Goal: Task Accomplishment & Management: Complete application form

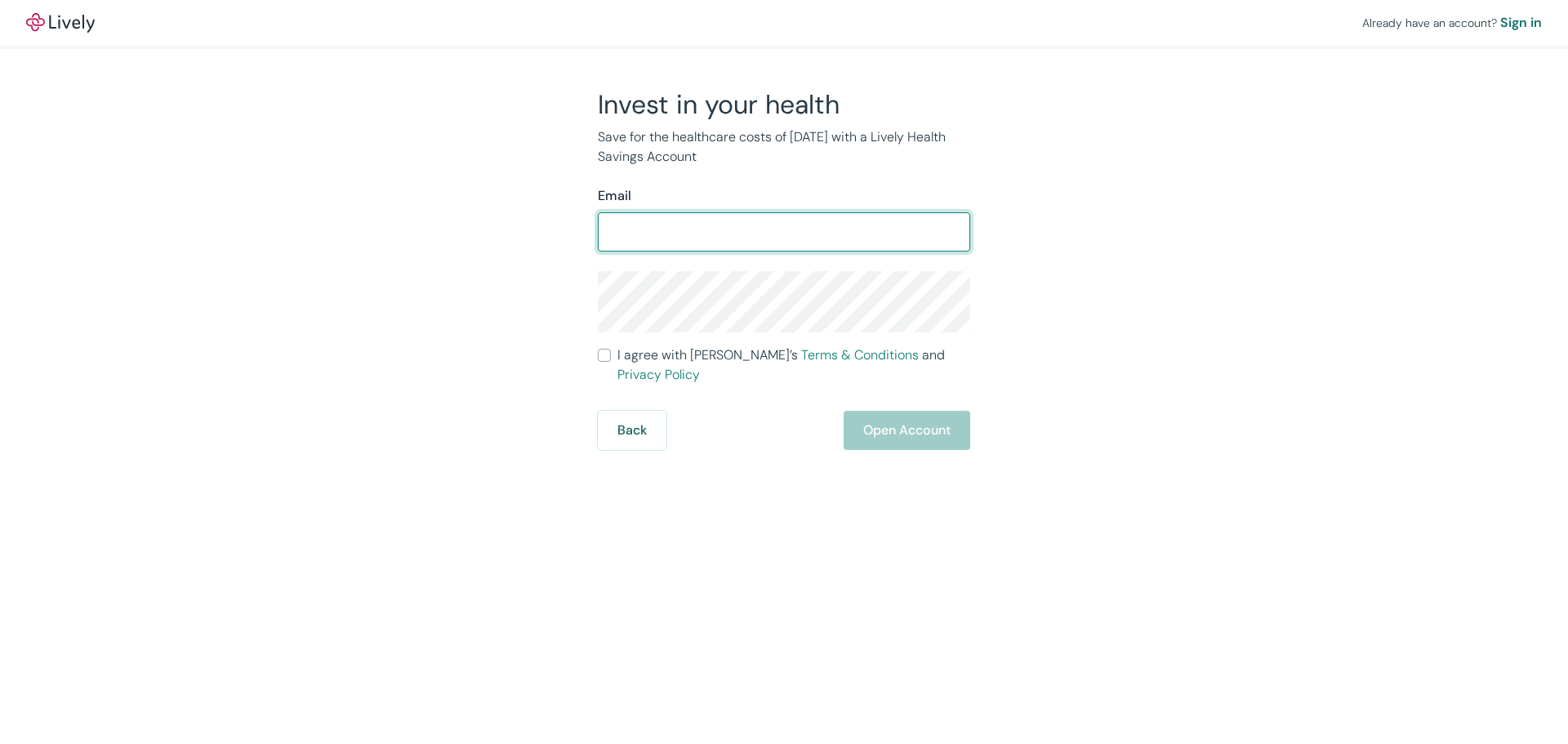
click at [709, 243] on input "Email" at bounding box center [784, 231] width 372 height 32
type input "[EMAIL_ADDRESS][DOMAIN_NAME]"
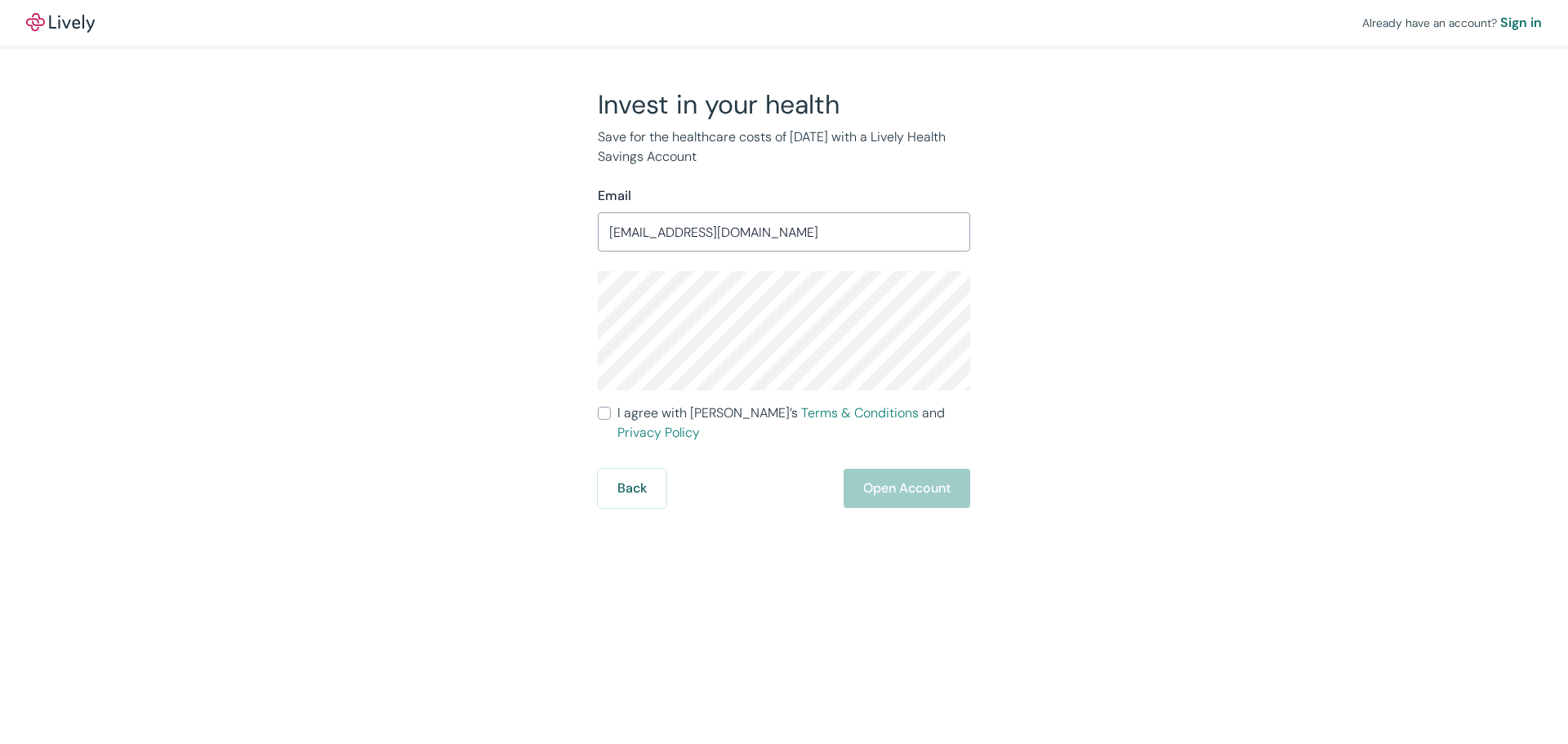
click at [602, 421] on label "I agree with Lively’s Terms & Conditions and Privacy Policy" at bounding box center [784, 422] width 372 height 39
click at [602, 420] on input "I agree with Lively’s Terms & Conditions and Privacy Policy" at bounding box center [604, 413] width 13 height 13
checkbox input "true"
click at [911, 469] on button "Open Account" at bounding box center [907, 488] width 126 height 39
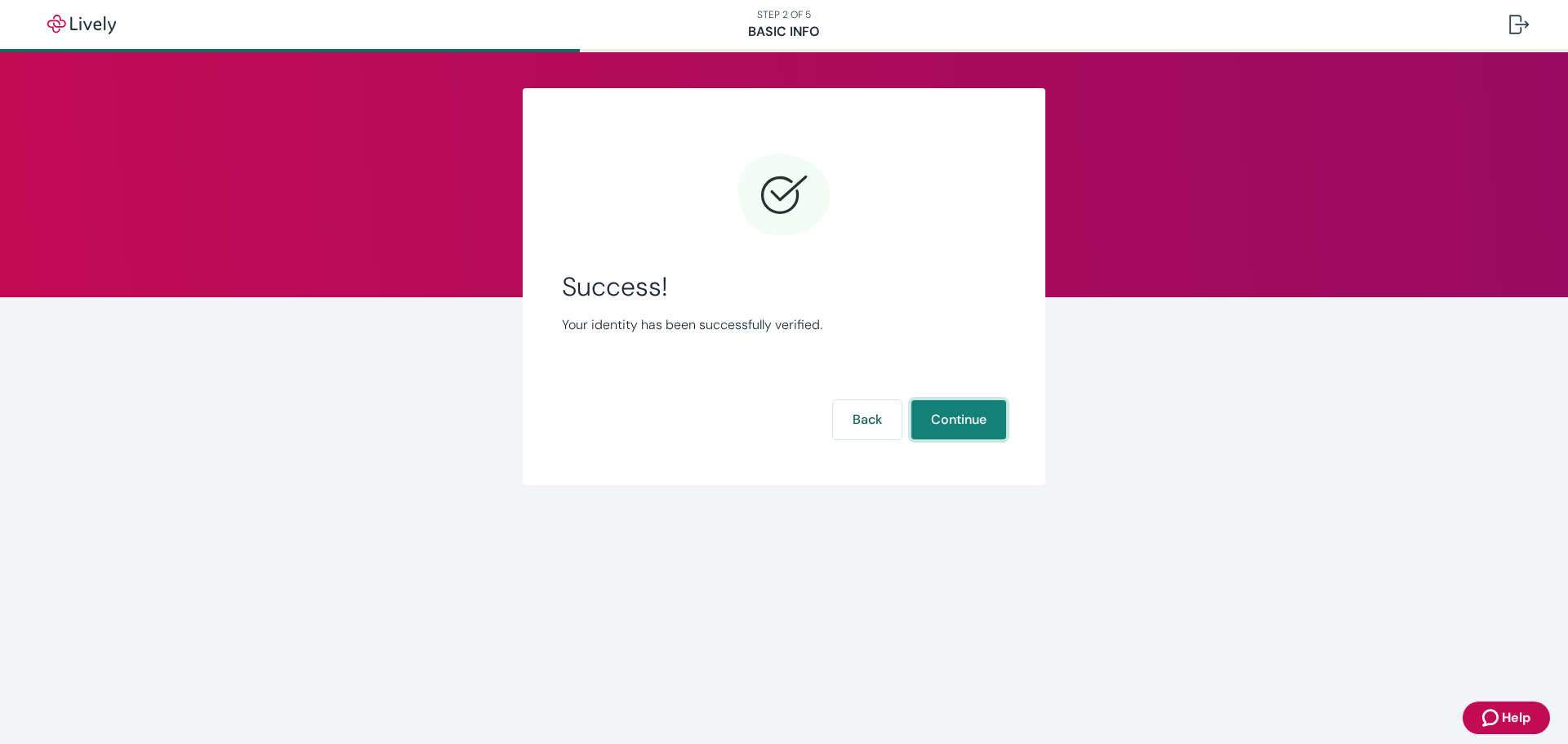
click at [956, 424] on button "Continue" at bounding box center [959, 420] width 95 height 39
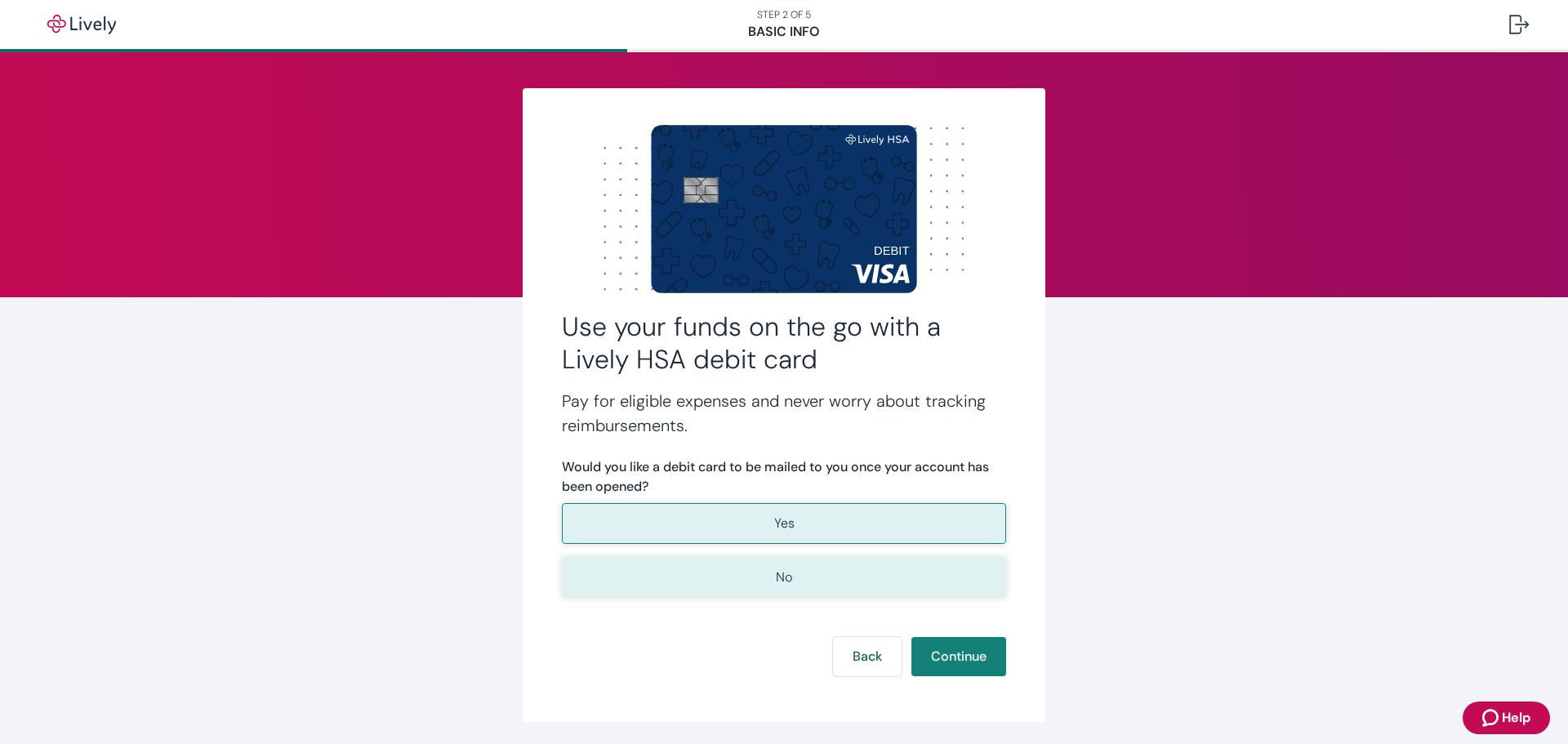
click at [776, 577] on p "No" at bounding box center [784, 578] width 17 height 20
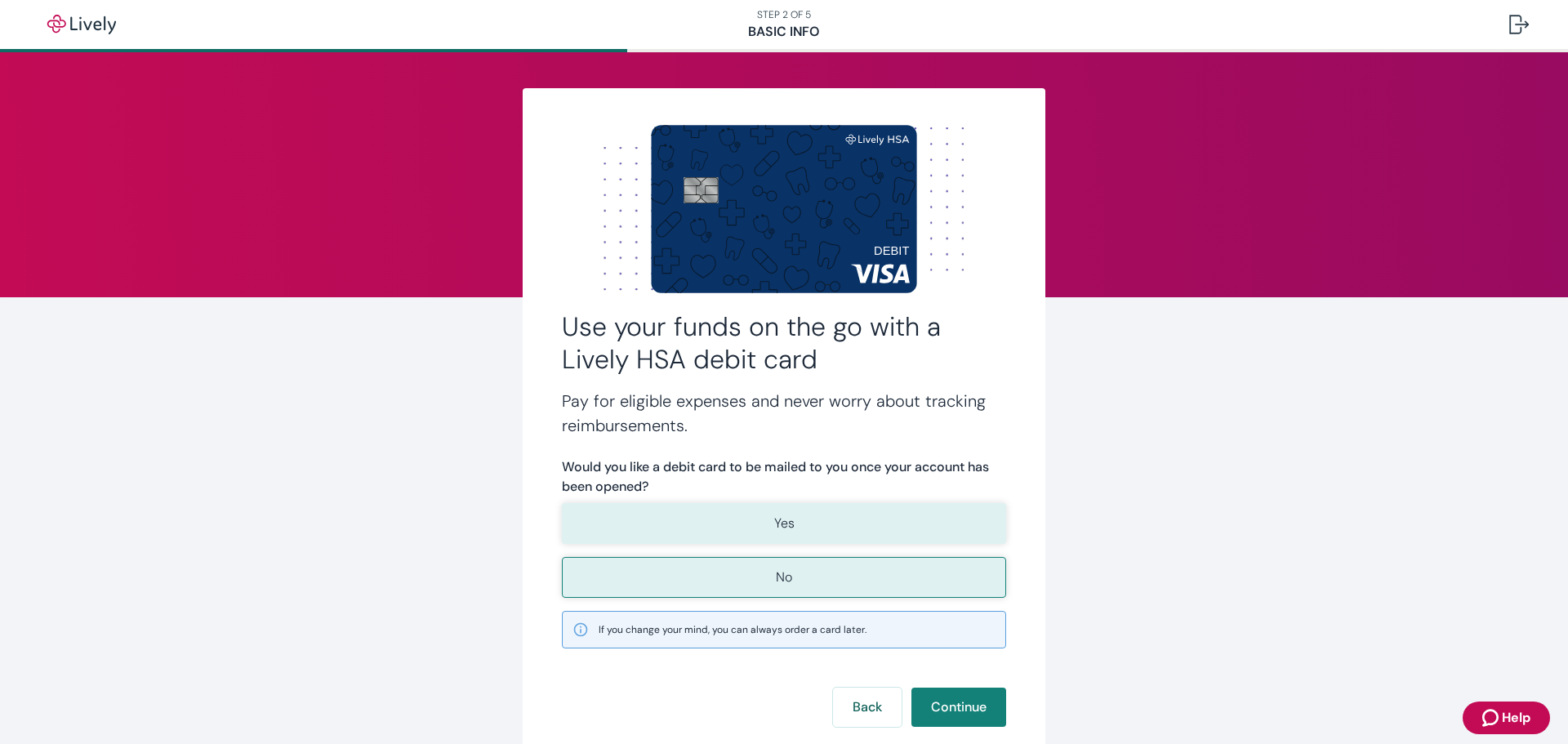
click at [779, 515] on p "Yes" at bounding box center [784, 524] width 21 height 20
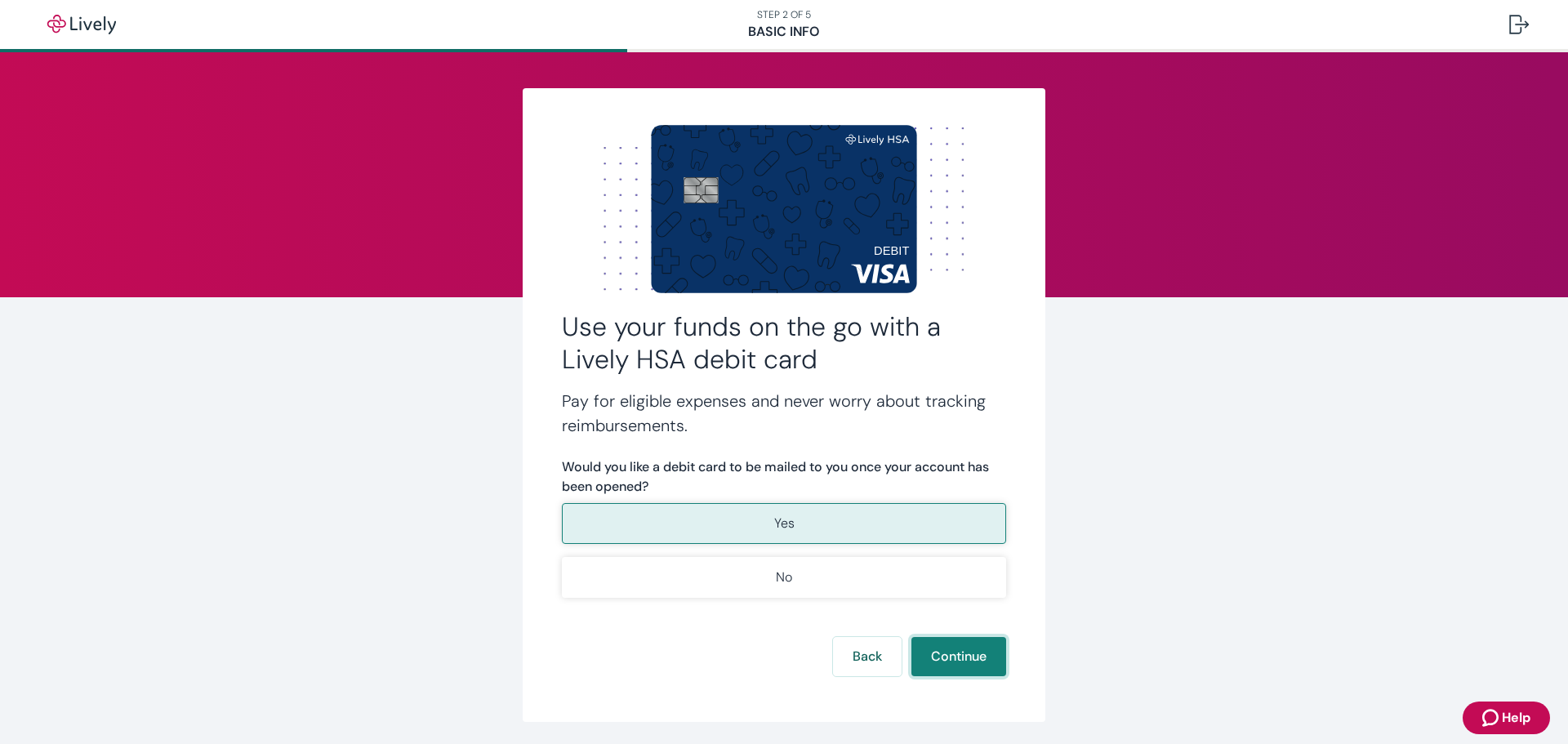
click at [970, 663] on button "Continue" at bounding box center [959, 657] width 95 height 39
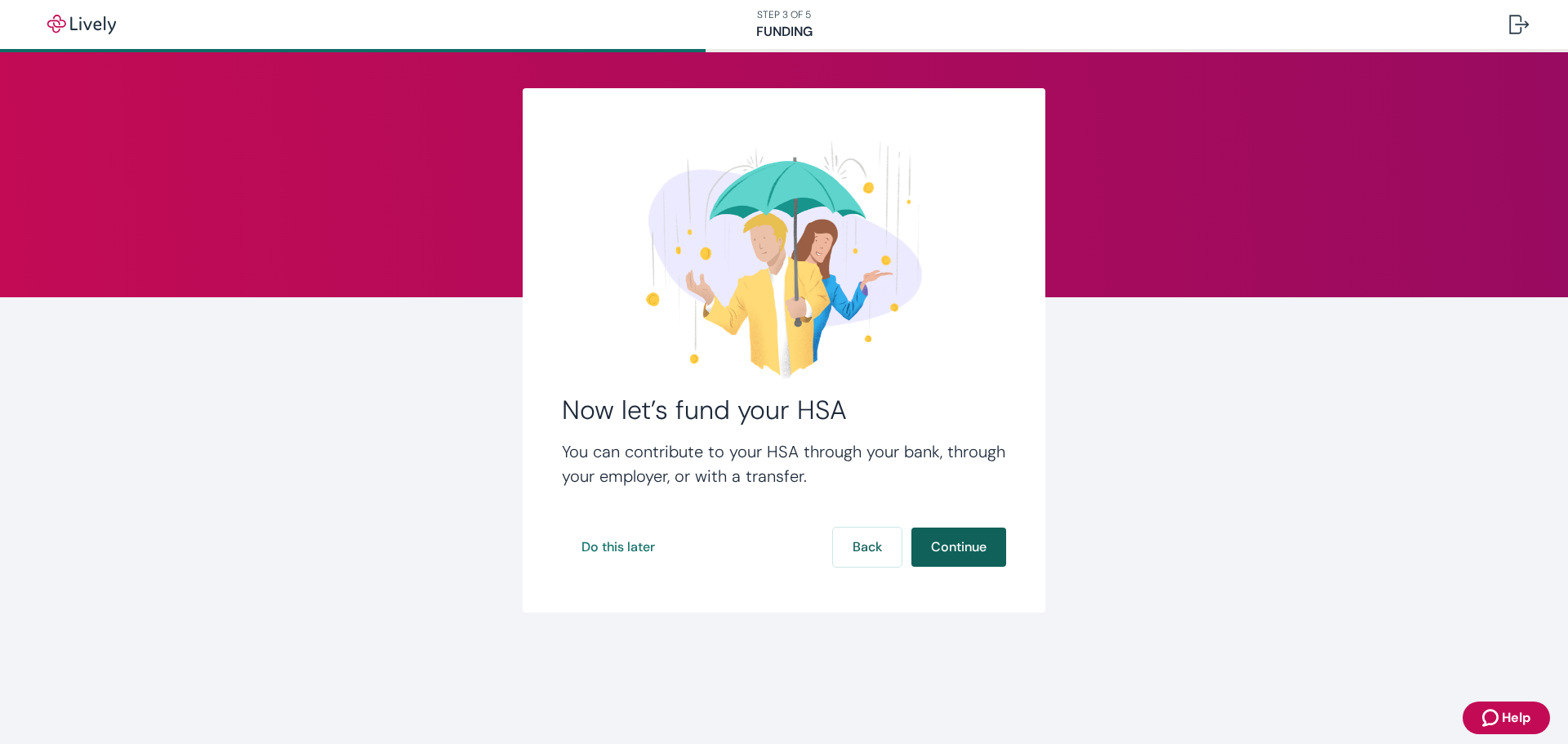
click at [973, 553] on button "Continue" at bounding box center [959, 547] width 95 height 39
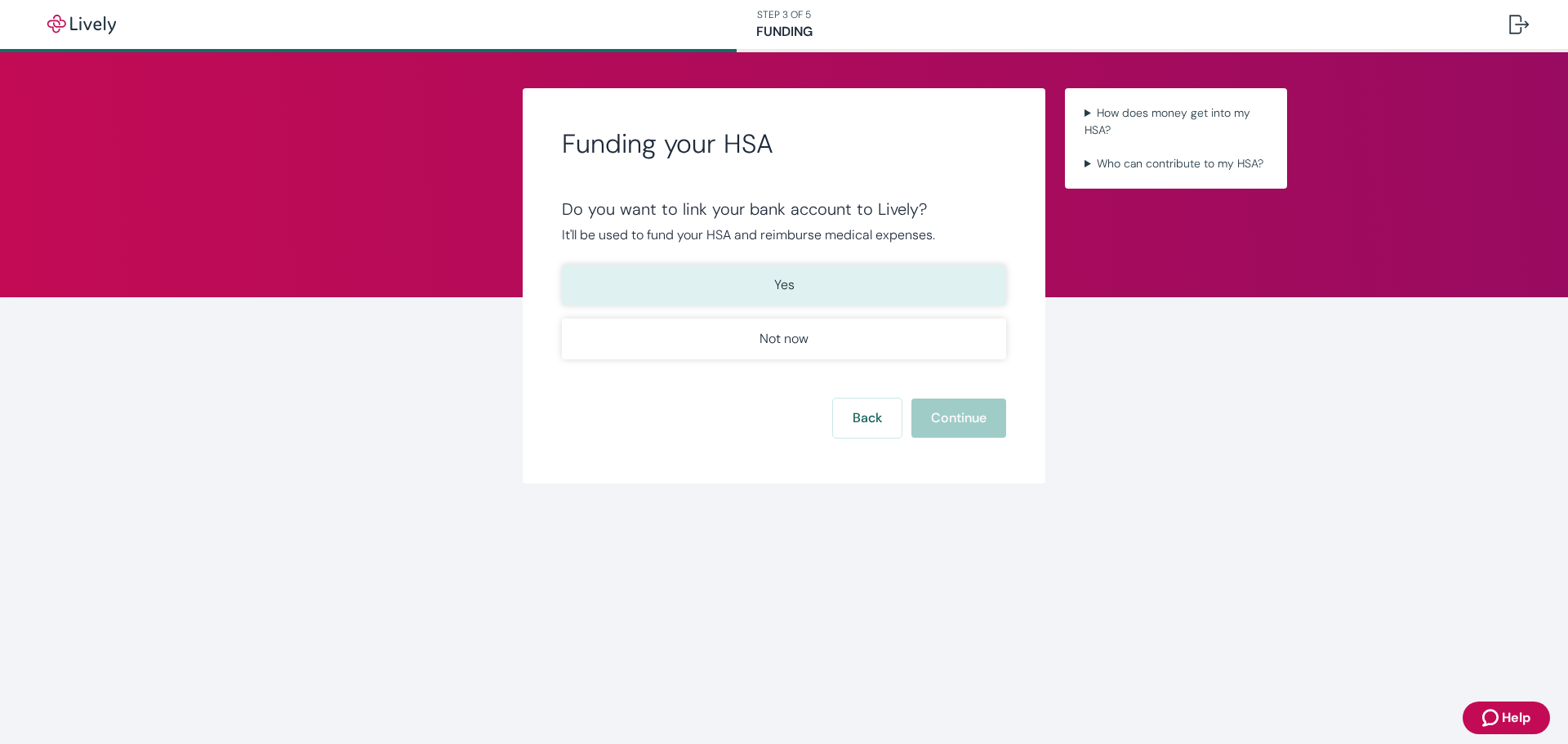
click at [776, 297] on button "Yes" at bounding box center [784, 284] width 445 height 41
click at [965, 426] on button "Continue" at bounding box center [959, 418] width 95 height 39
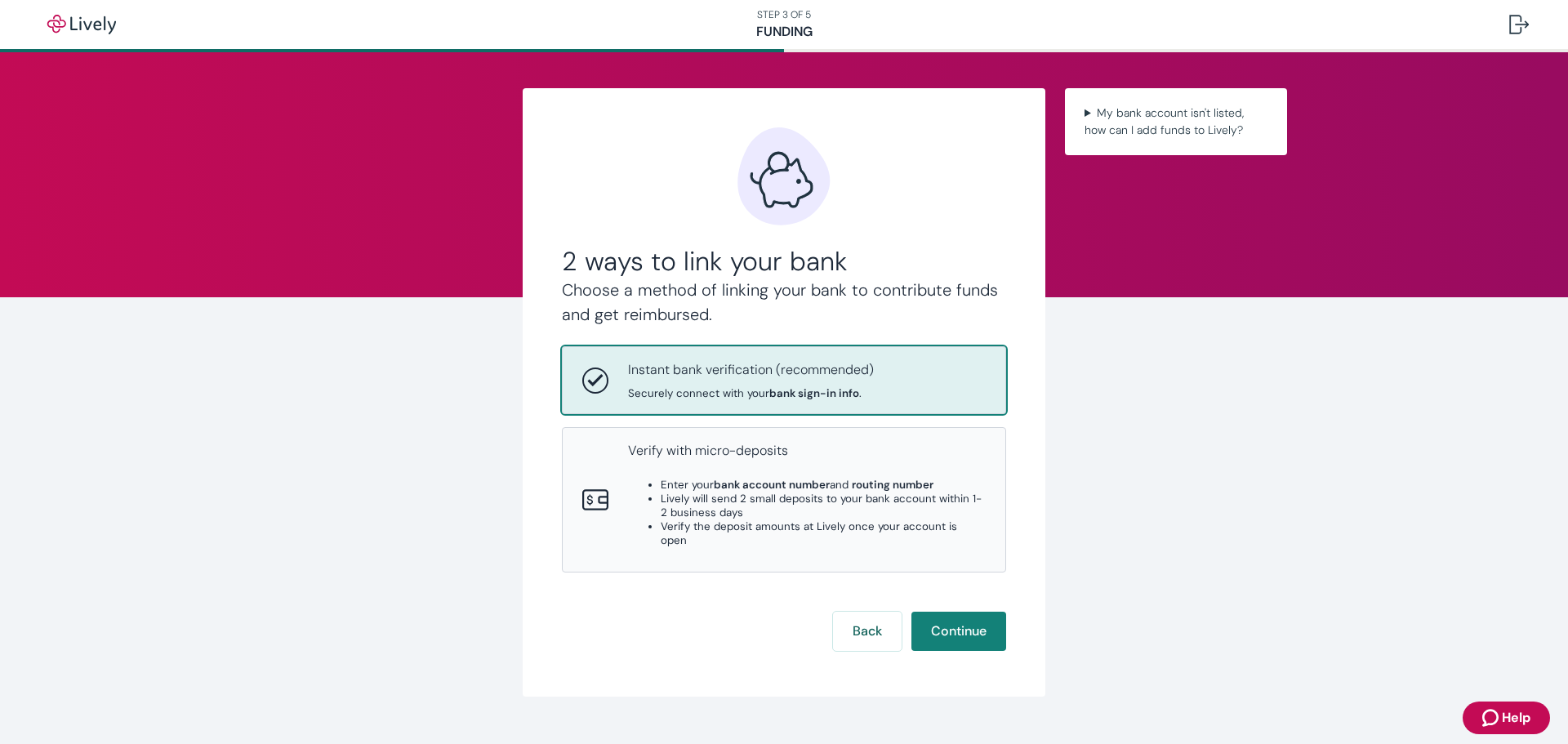
click at [812, 379] on p "Instant bank verification (recommended)" at bounding box center [751, 370] width 246 height 20
click at [959, 612] on button "Continue" at bounding box center [959, 631] width 95 height 39
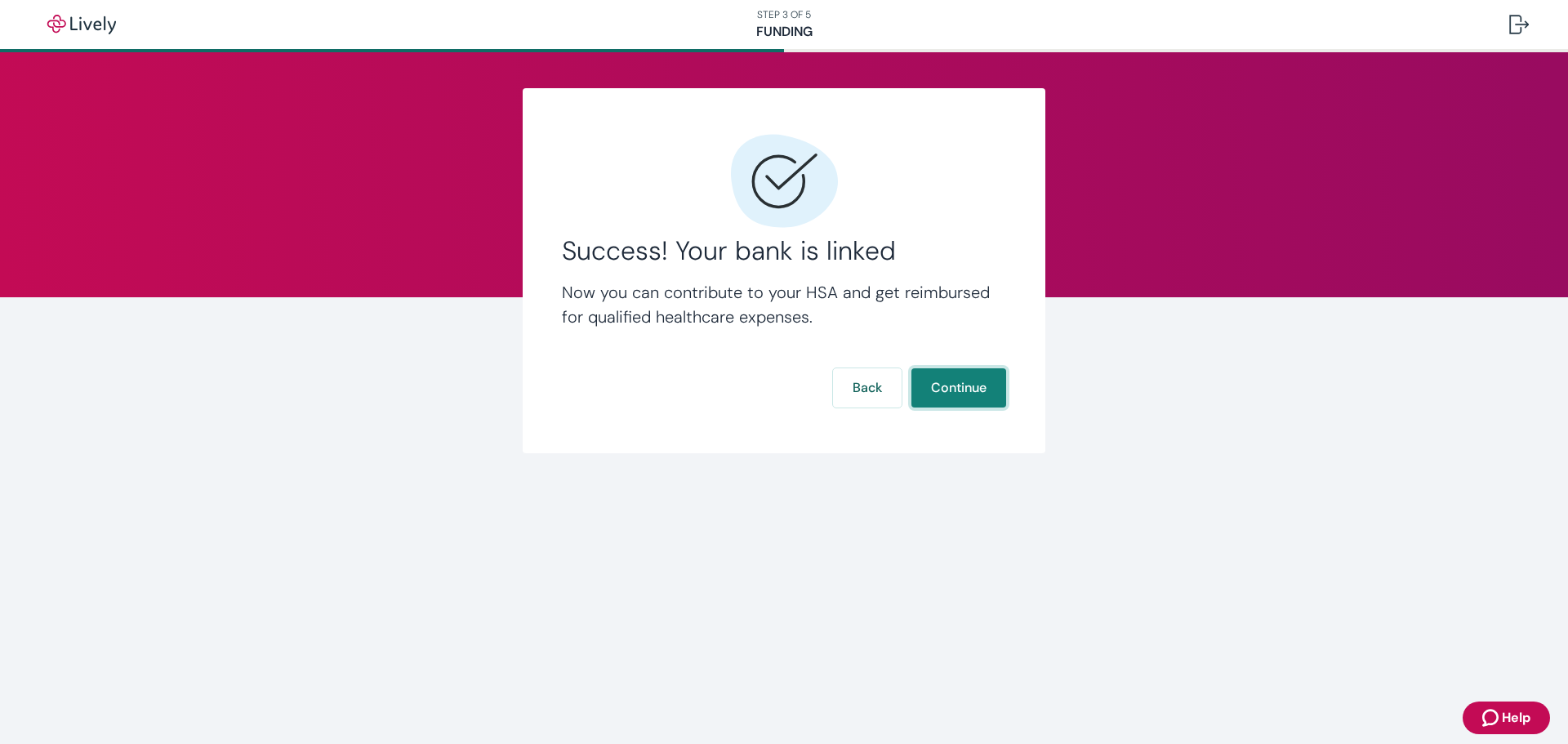
click at [968, 391] on button "Continue" at bounding box center [959, 387] width 95 height 39
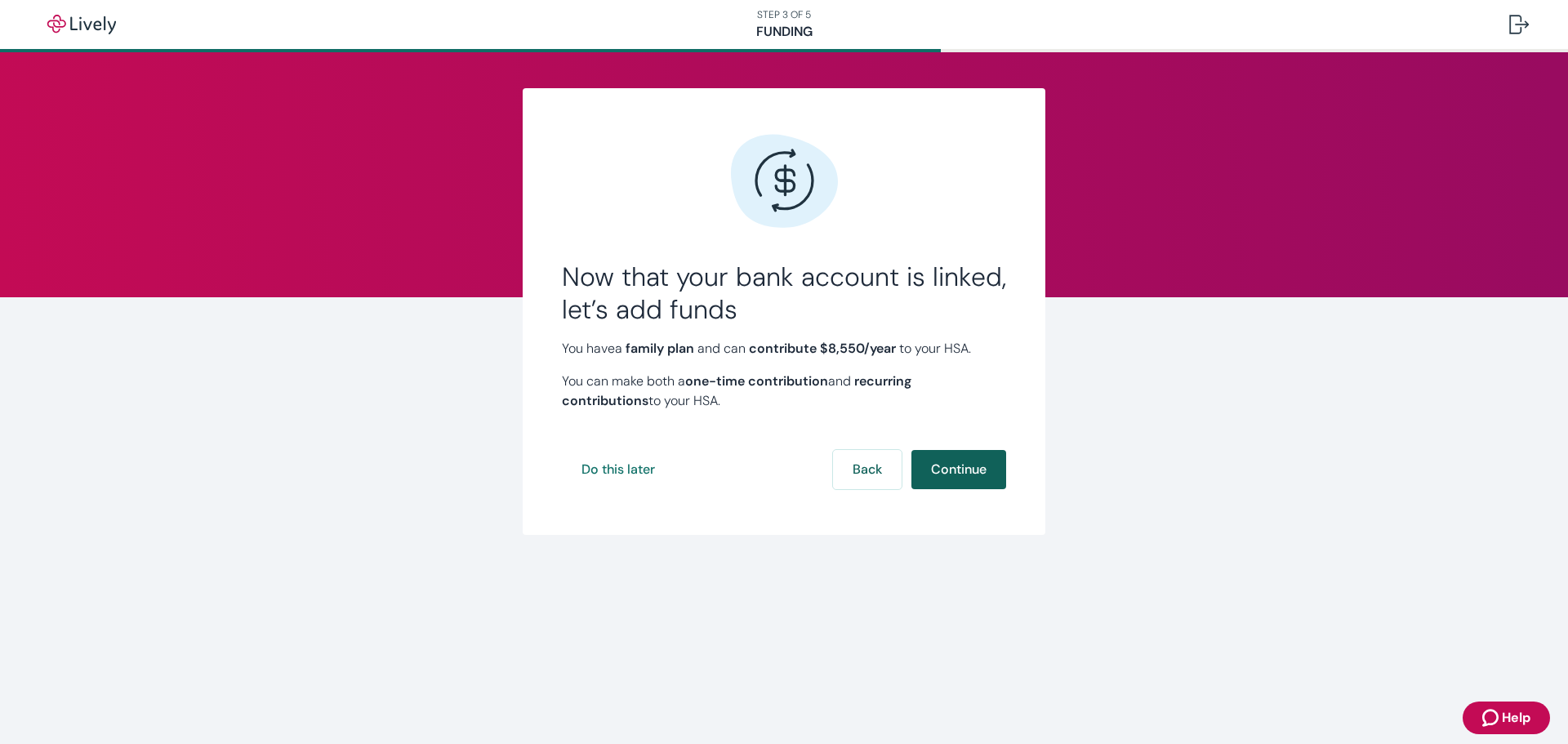
click at [956, 475] on button "Continue" at bounding box center [959, 469] width 95 height 39
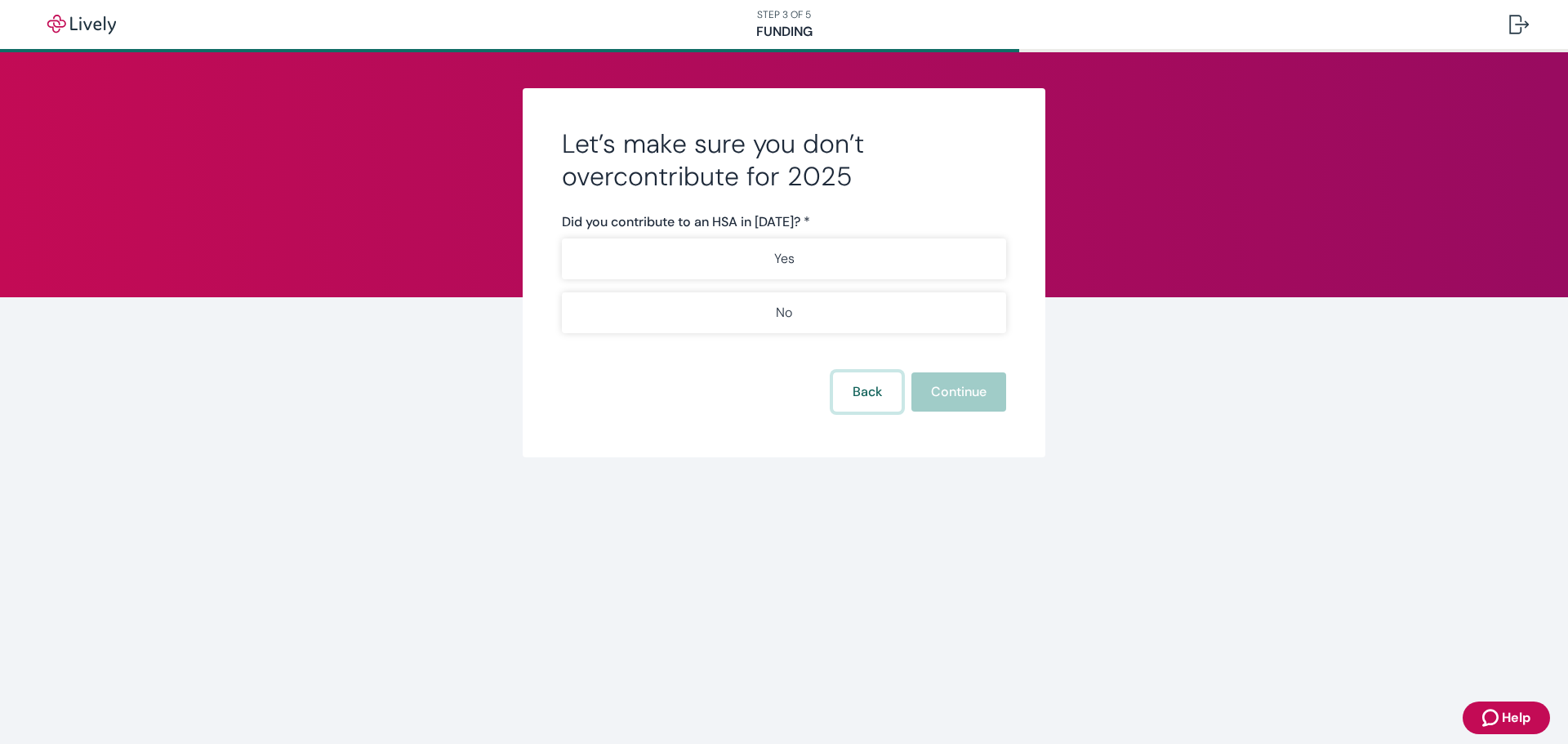
click at [875, 404] on button "Back" at bounding box center [867, 392] width 69 height 39
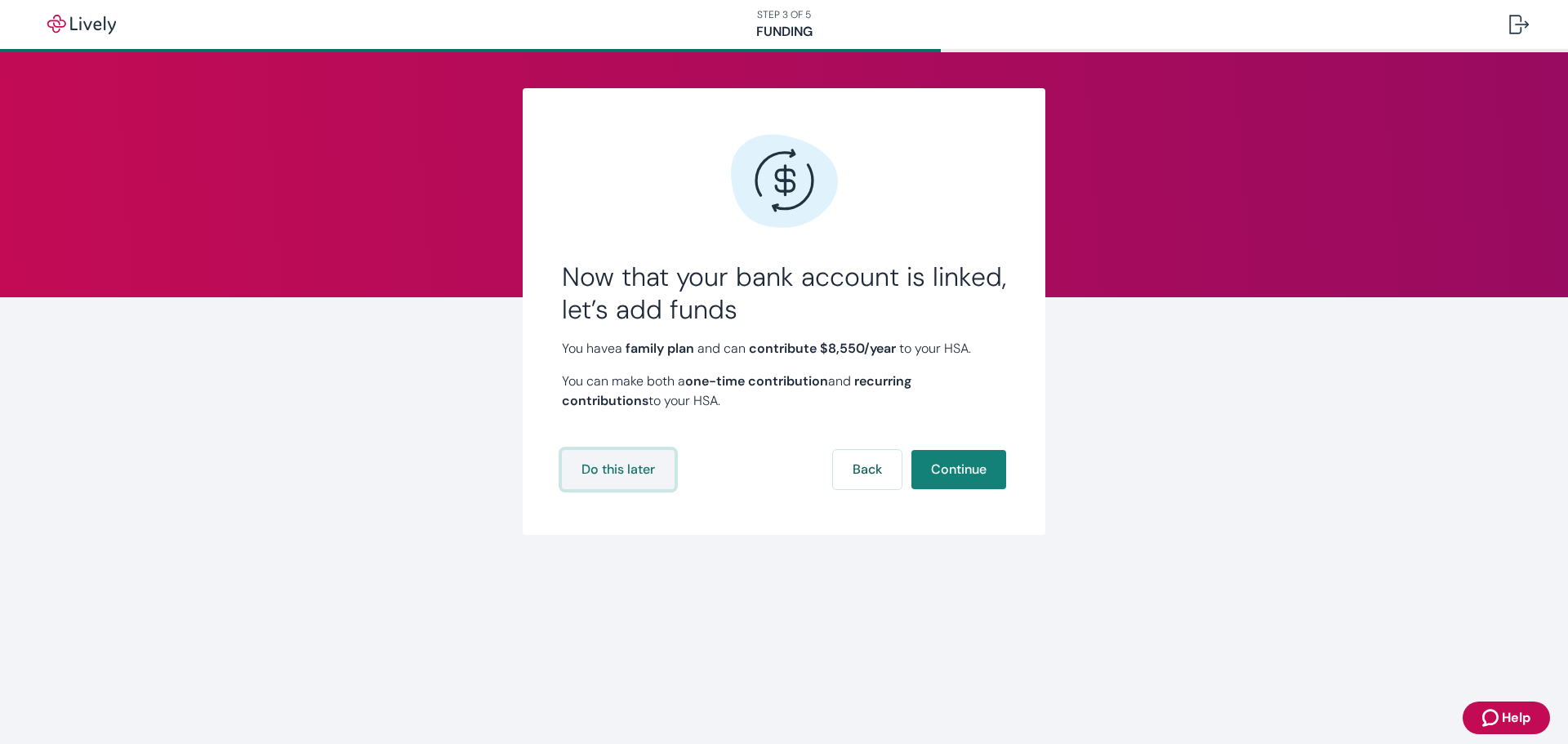
click at [626, 475] on button "Do this later" at bounding box center [618, 469] width 113 height 39
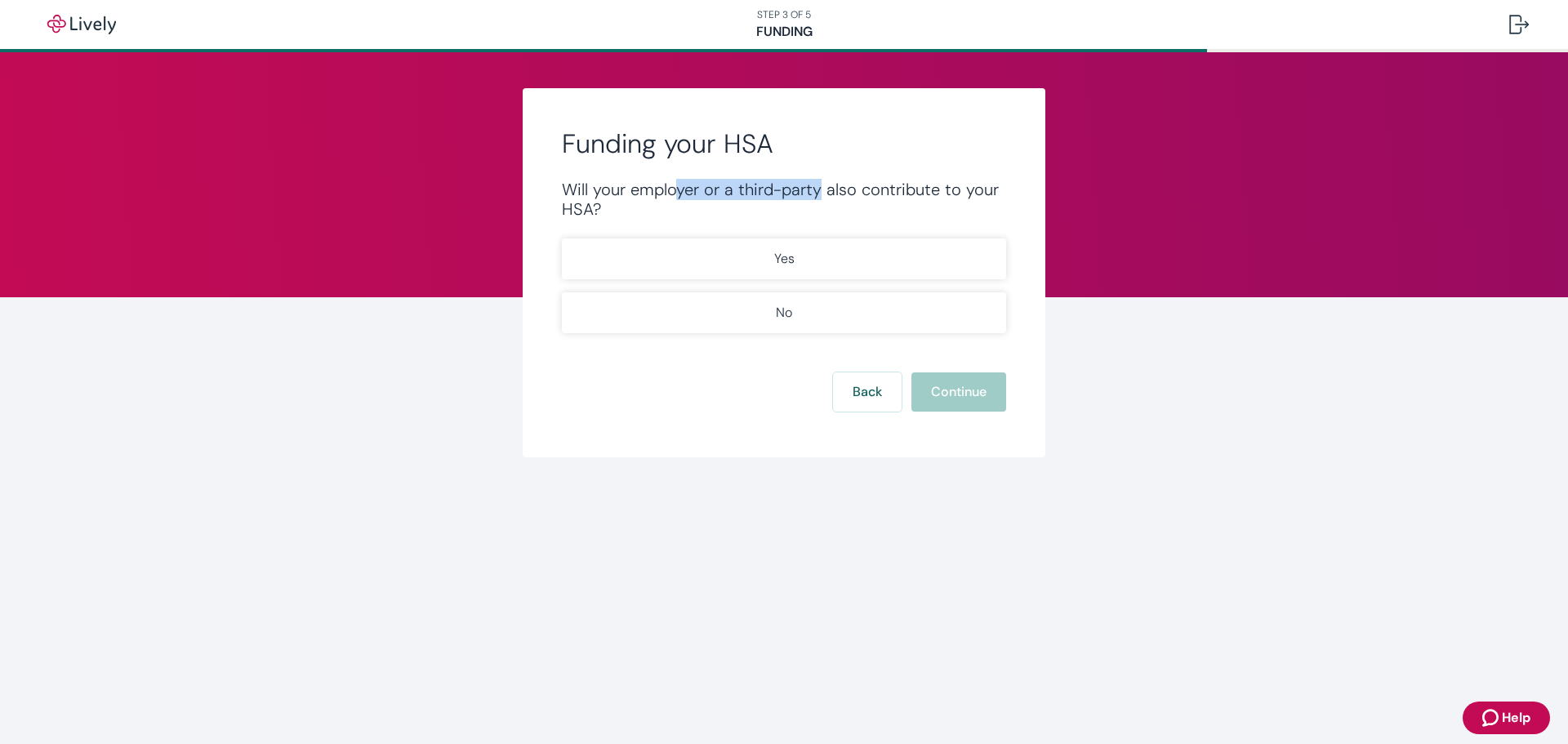
drag, startPoint x: 818, startPoint y: 191, endPoint x: 674, endPoint y: 180, distance: 144.4
click at [674, 180] on div "Will your employer or a third-party also contribute to your HSA?" at bounding box center [784, 199] width 445 height 39
click at [671, 190] on div "Will your employer or a third-party also contribute to your HSA?" at bounding box center [784, 199] width 445 height 39
drag, startPoint x: 607, startPoint y: 209, endPoint x: 573, endPoint y: 187, distance: 40.5
click at [573, 187] on div "Will your employer or a third-party also contribute to your HSA?" at bounding box center [784, 199] width 445 height 39
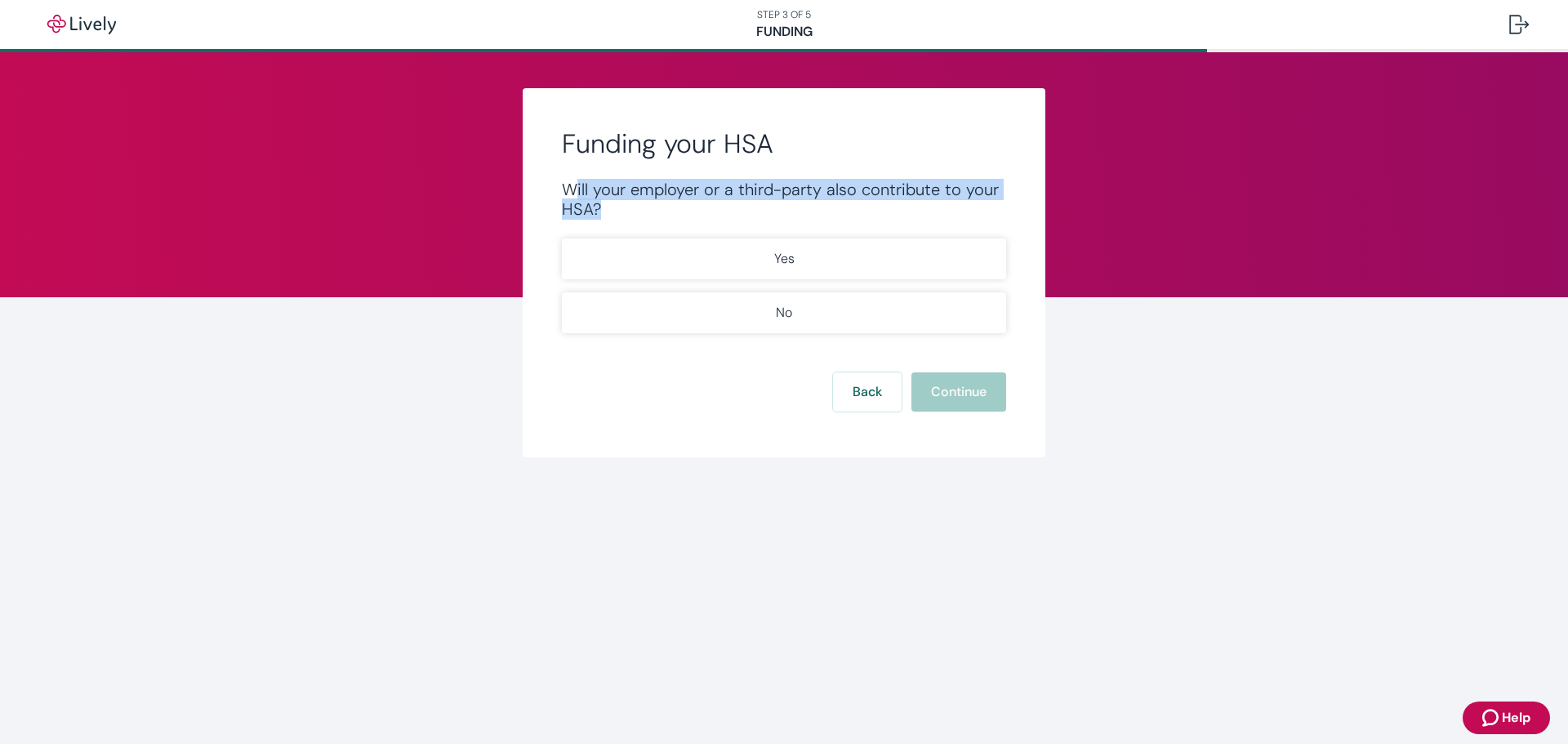
click at [581, 193] on div "Will your employer or a third-party also contribute to your HSA?" at bounding box center [784, 199] width 445 height 39
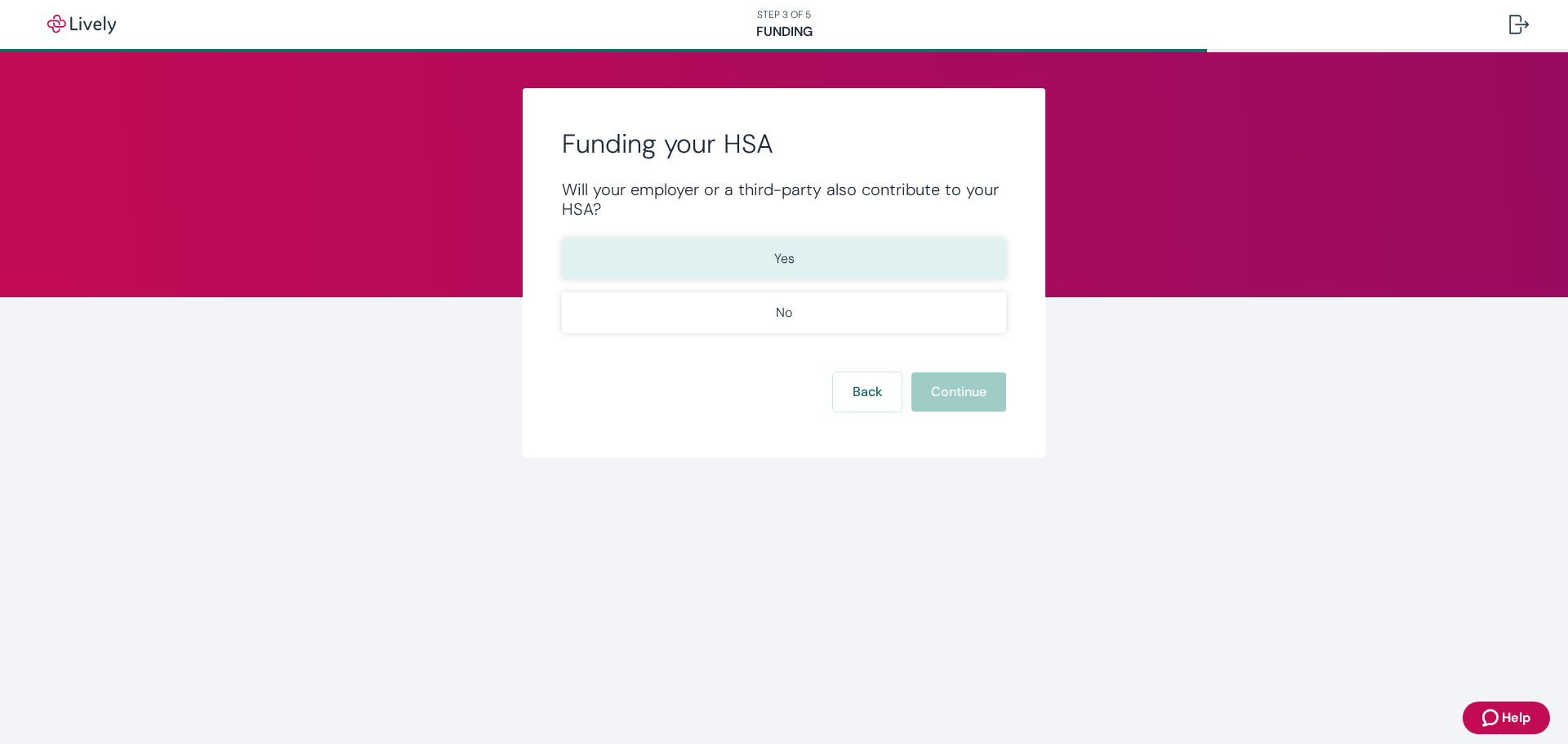
click at [790, 258] on p "Yes" at bounding box center [784, 259] width 21 height 20
click at [972, 386] on button "Continue" at bounding box center [959, 392] width 95 height 39
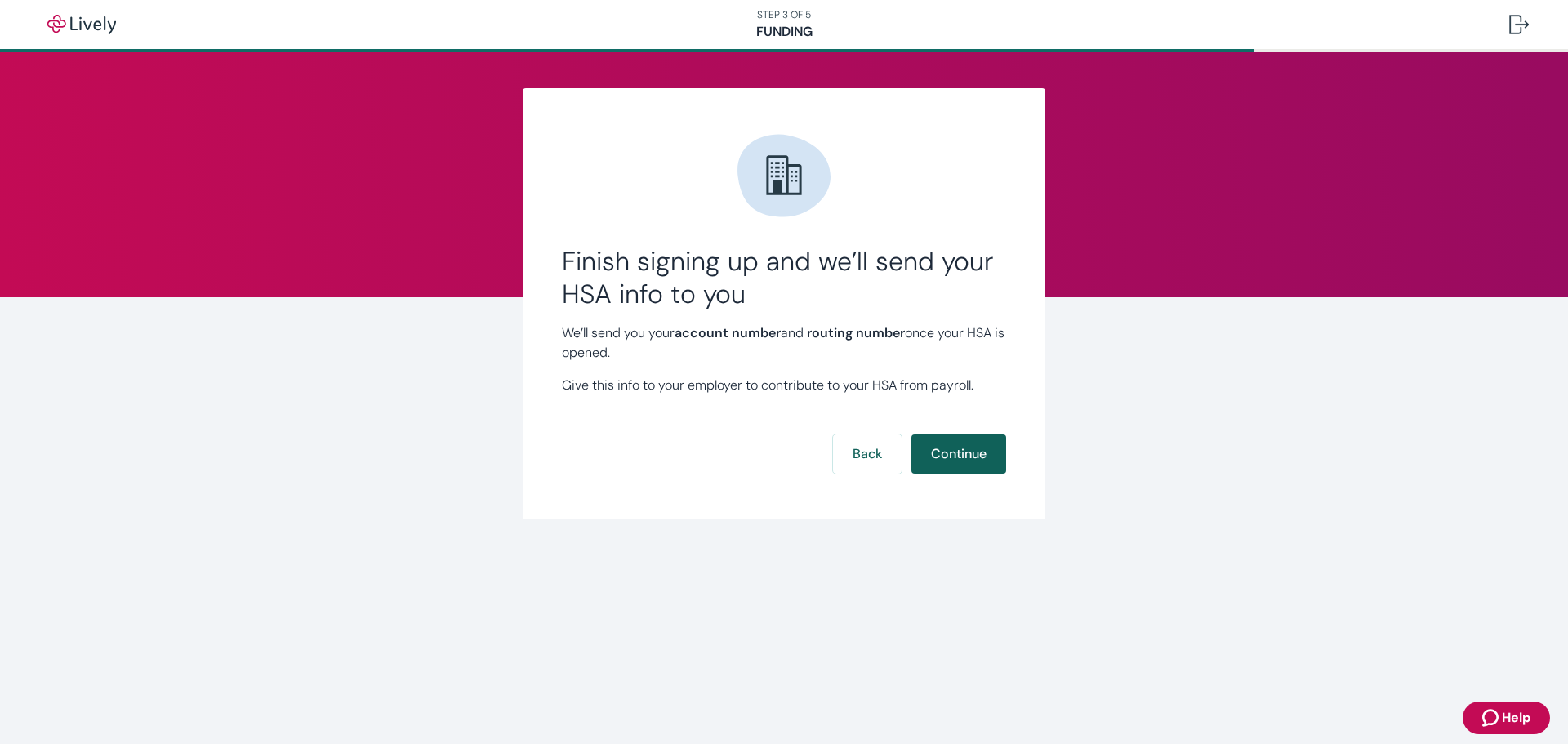
click at [965, 454] on button "Continue" at bounding box center [959, 454] width 95 height 39
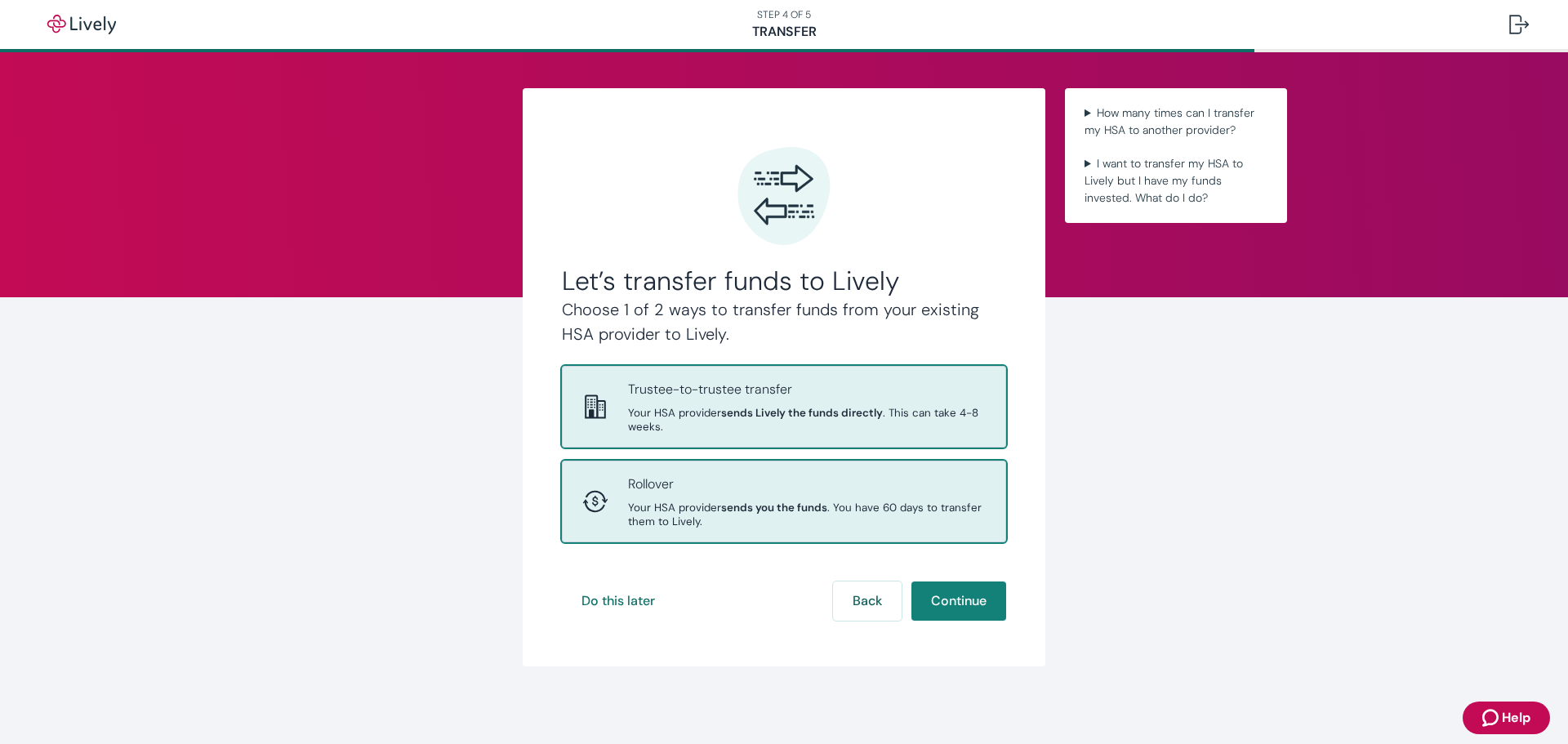
click at [758, 500] on div "Rollover Your HSA provider sends you the funds . You have 60 days to transfer t…" at bounding box center [807, 501] width 357 height 54
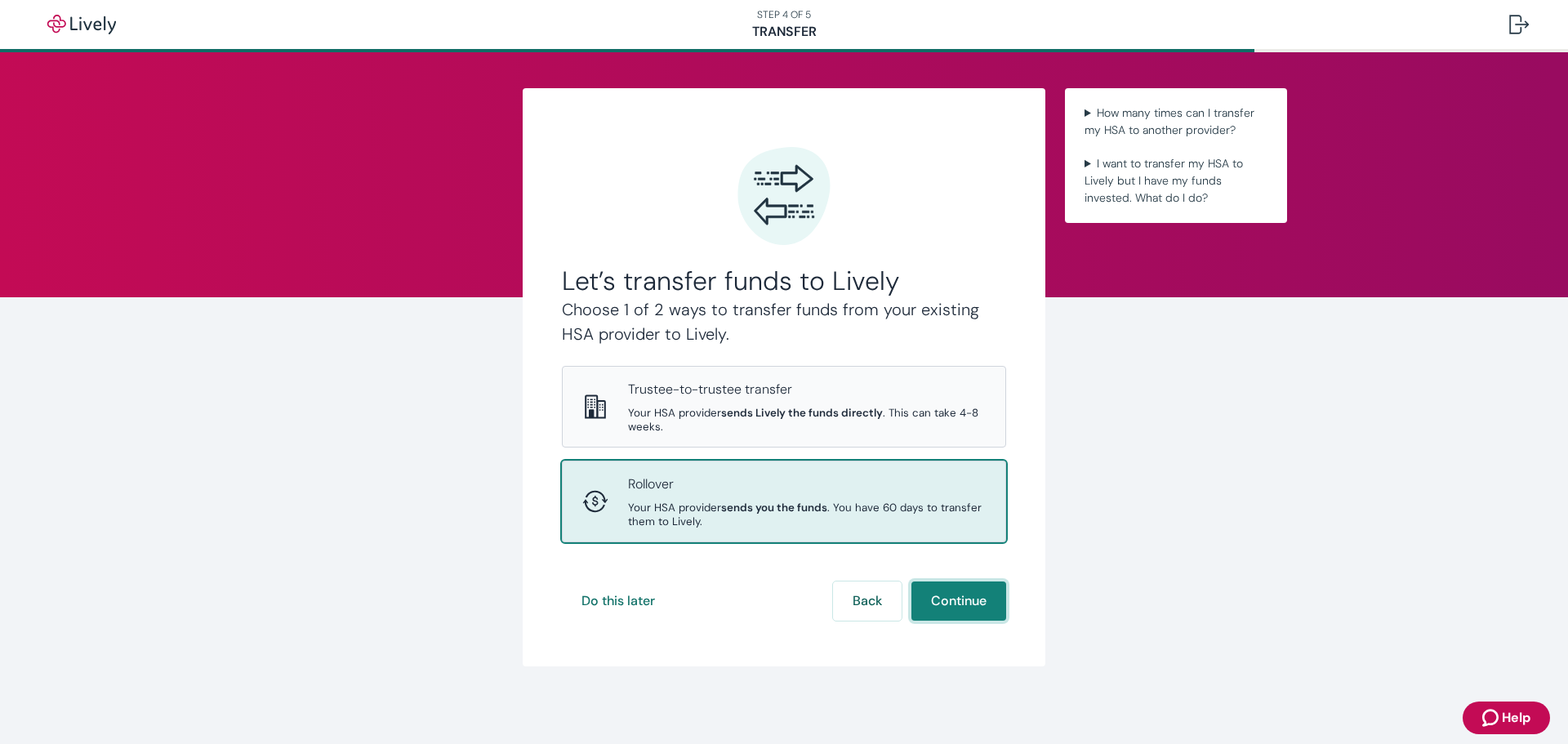
click at [961, 604] on button "Continue" at bounding box center [959, 601] width 95 height 39
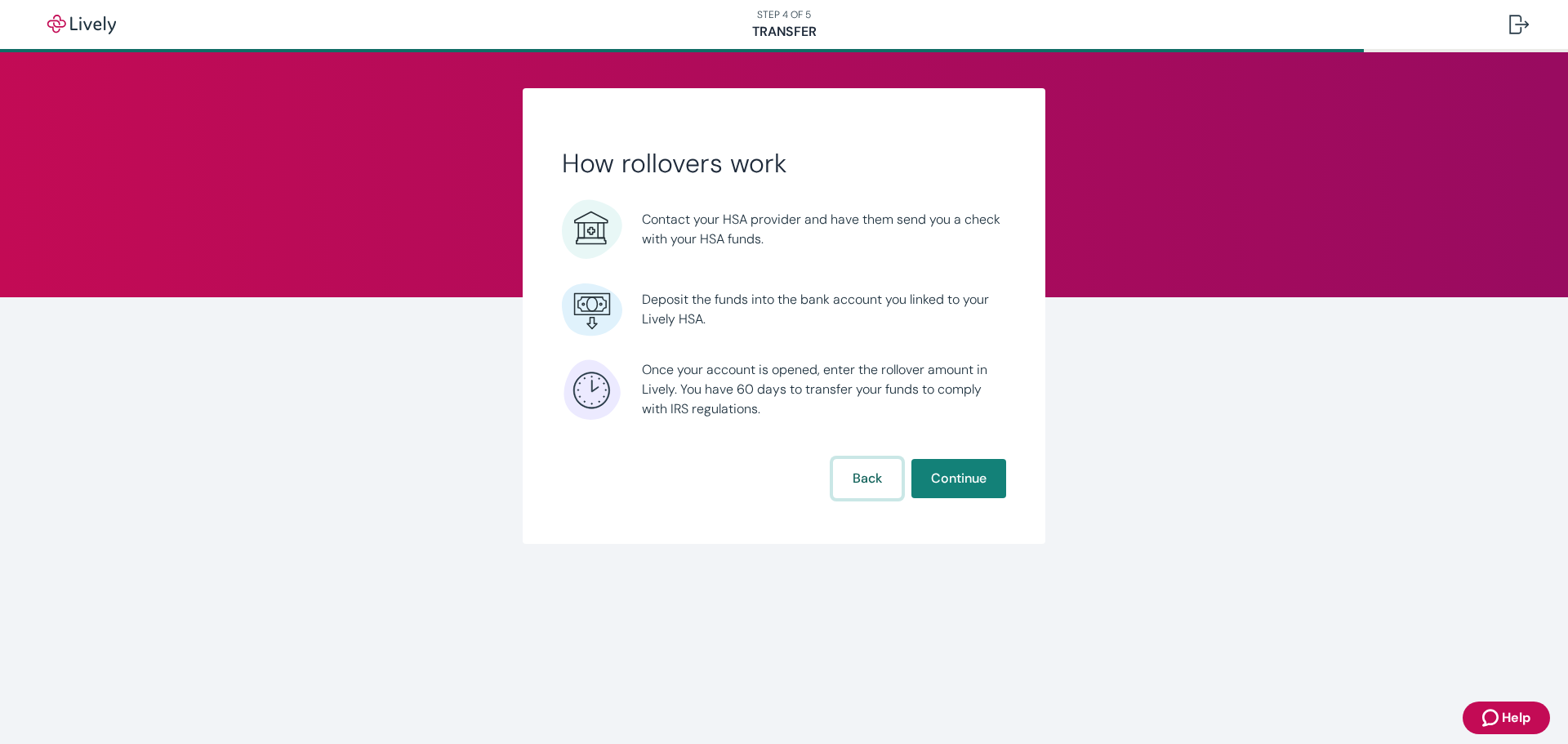
click at [858, 480] on button "Back" at bounding box center [867, 478] width 69 height 39
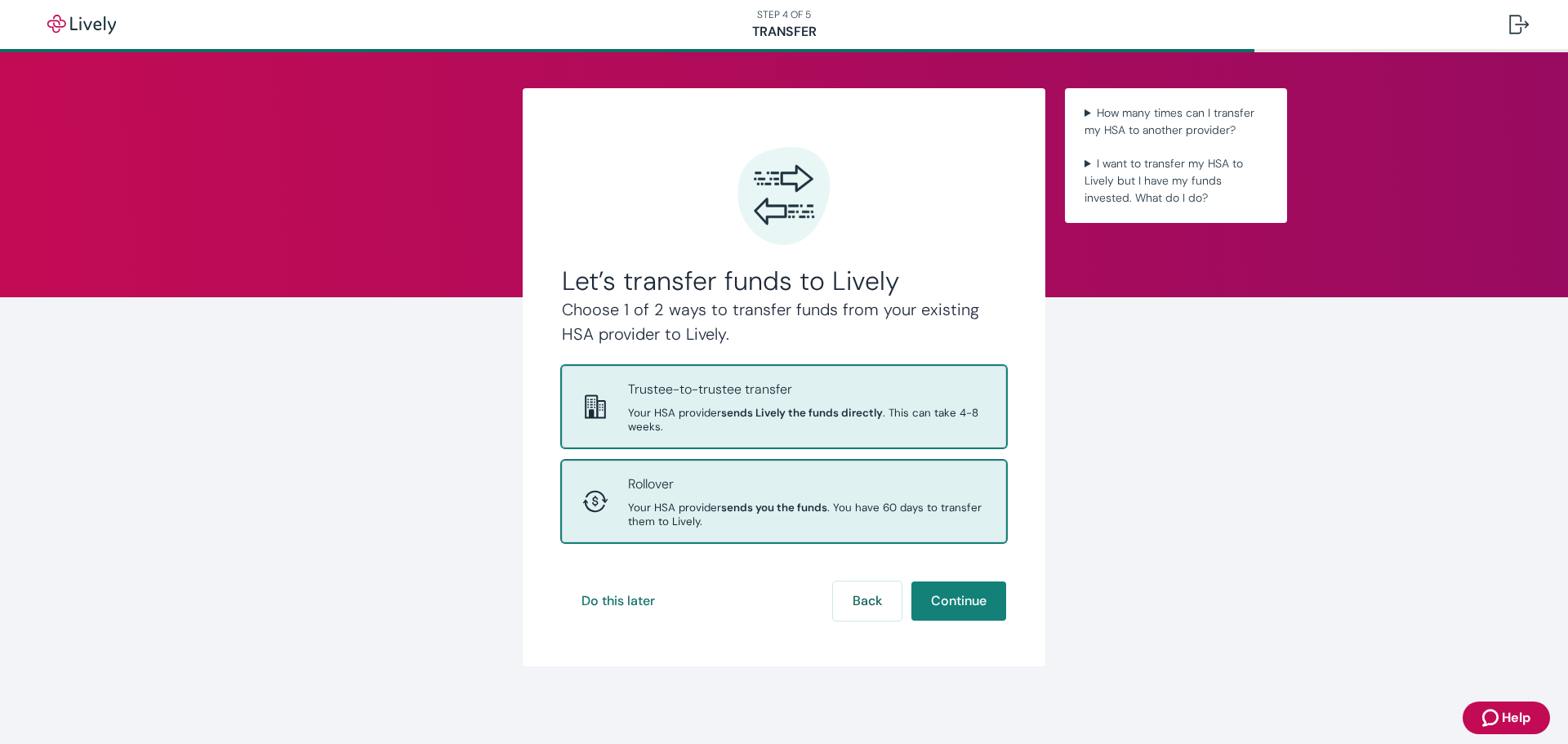
click at [790, 420] on span "Your HSA provider sends Lively the funds directly . This can take 4-8 weeks." at bounding box center [807, 419] width 357 height 27
click at [806, 491] on p "Rollover" at bounding box center [807, 485] width 357 height 20
click at [809, 414] on strong "sends Lively the funds directly" at bounding box center [802, 412] width 162 height 14
click at [844, 518] on span "Your HSA provider sends you the funds . You have 60 days to transfer them to Li…" at bounding box center [807, 514] width 357 height 27
click at [844, 426] on span "Your HSA provider sends Lively the funds directly . This can take 4-8 weeks." at bounding box center [807, 419] width 357 height 27
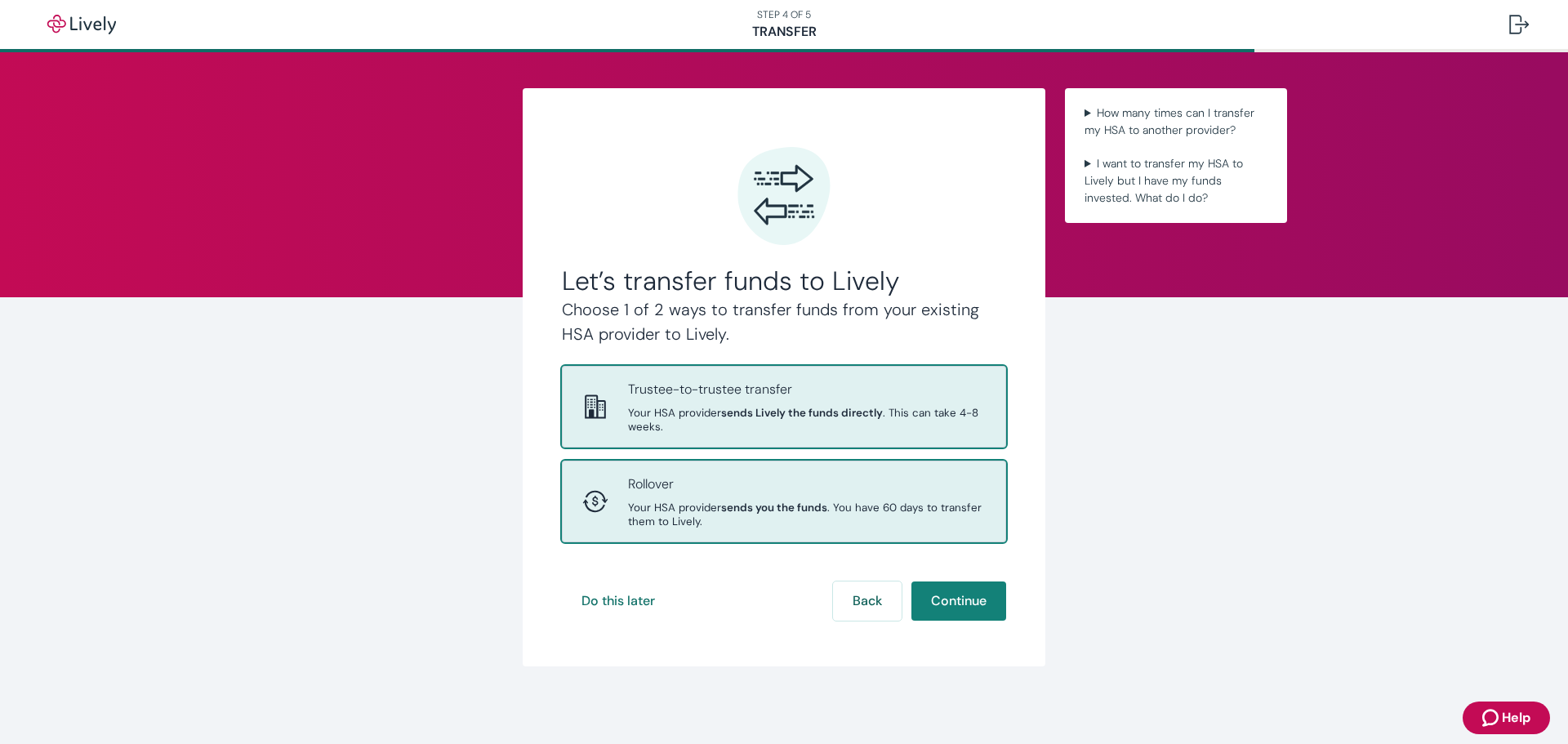
click at [882, 508] on span "Your HSA provider sends you the funds . You have 60 days to transfer them to Li…" at bounding box center [807, 514] width 357 height 27
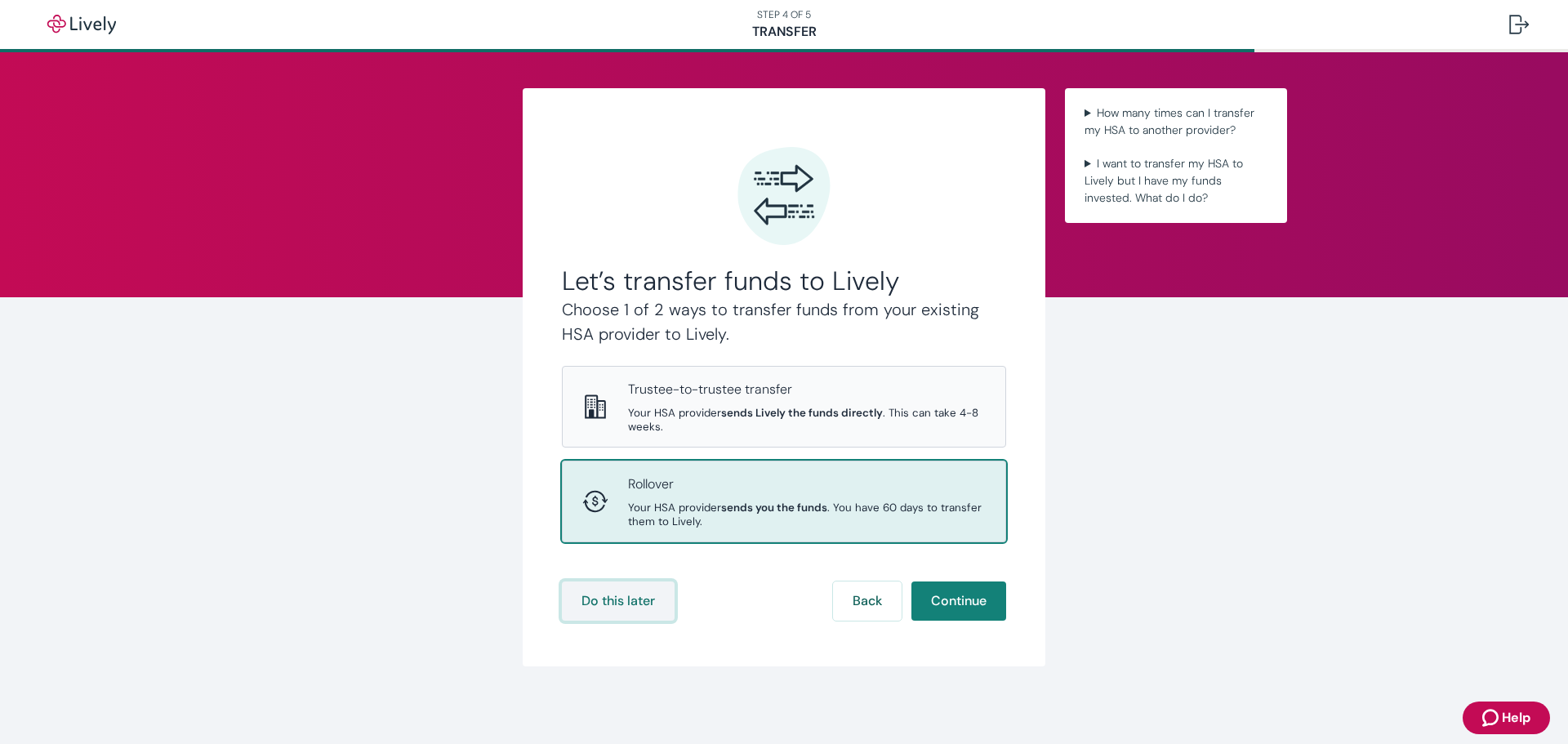
click at [615, 602] on button "Do this later" at bounding box center [618, 601] width 113 height 39
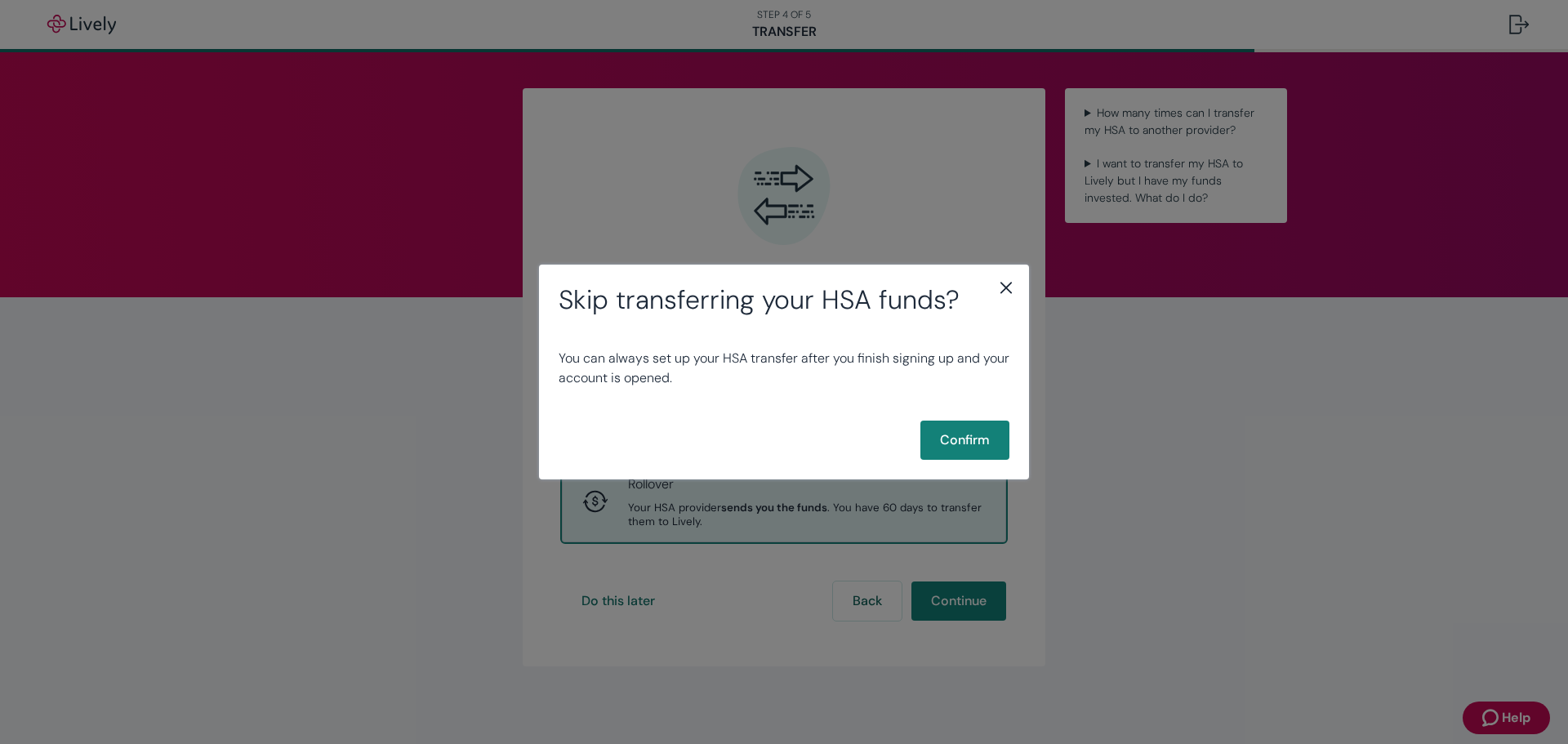
click at [1010, 281] on icon "close" at bounding box center [1006, 288] width 20 height 20
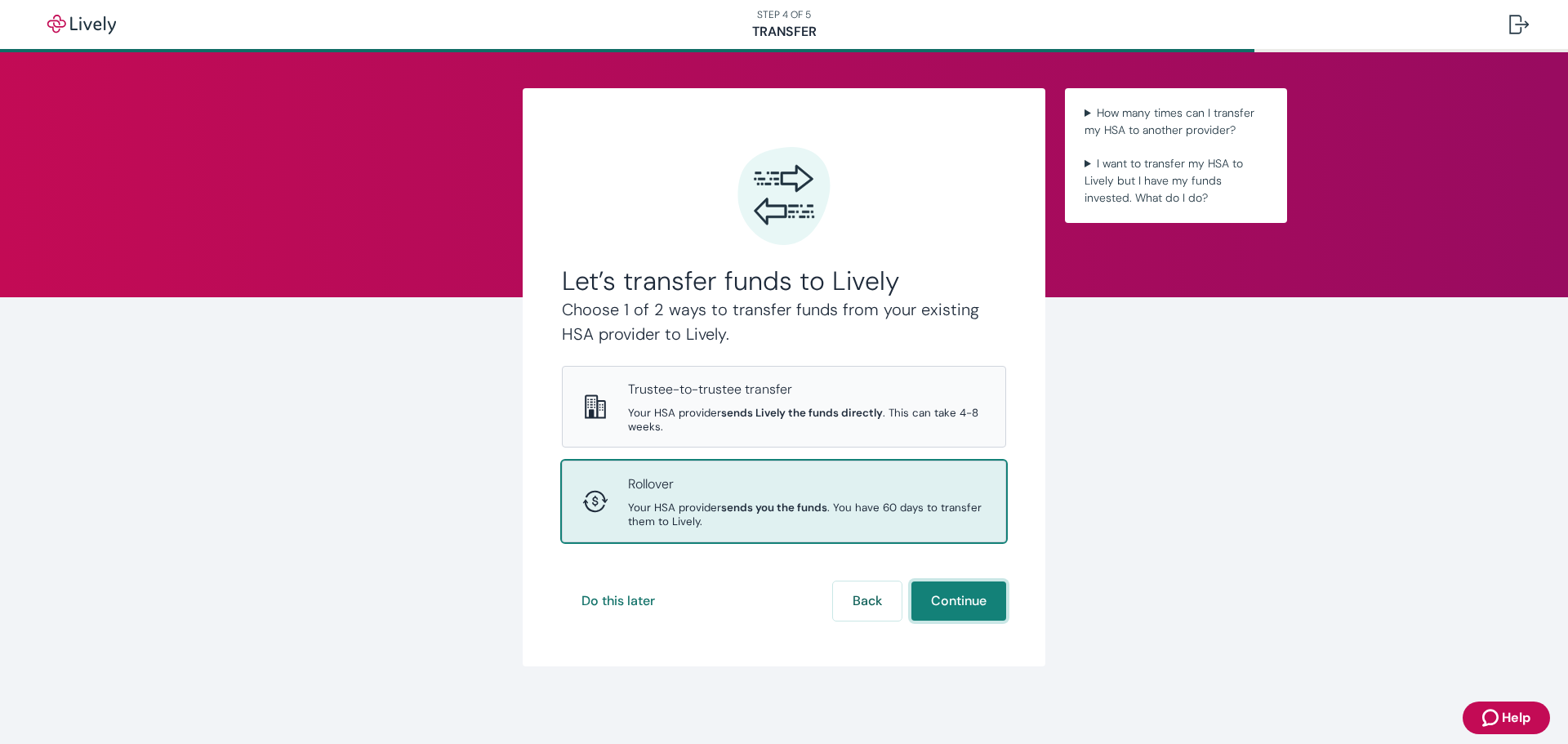
click at [959, 606] on button "Continue" at bounding box center [959, 601] width 95 height 39
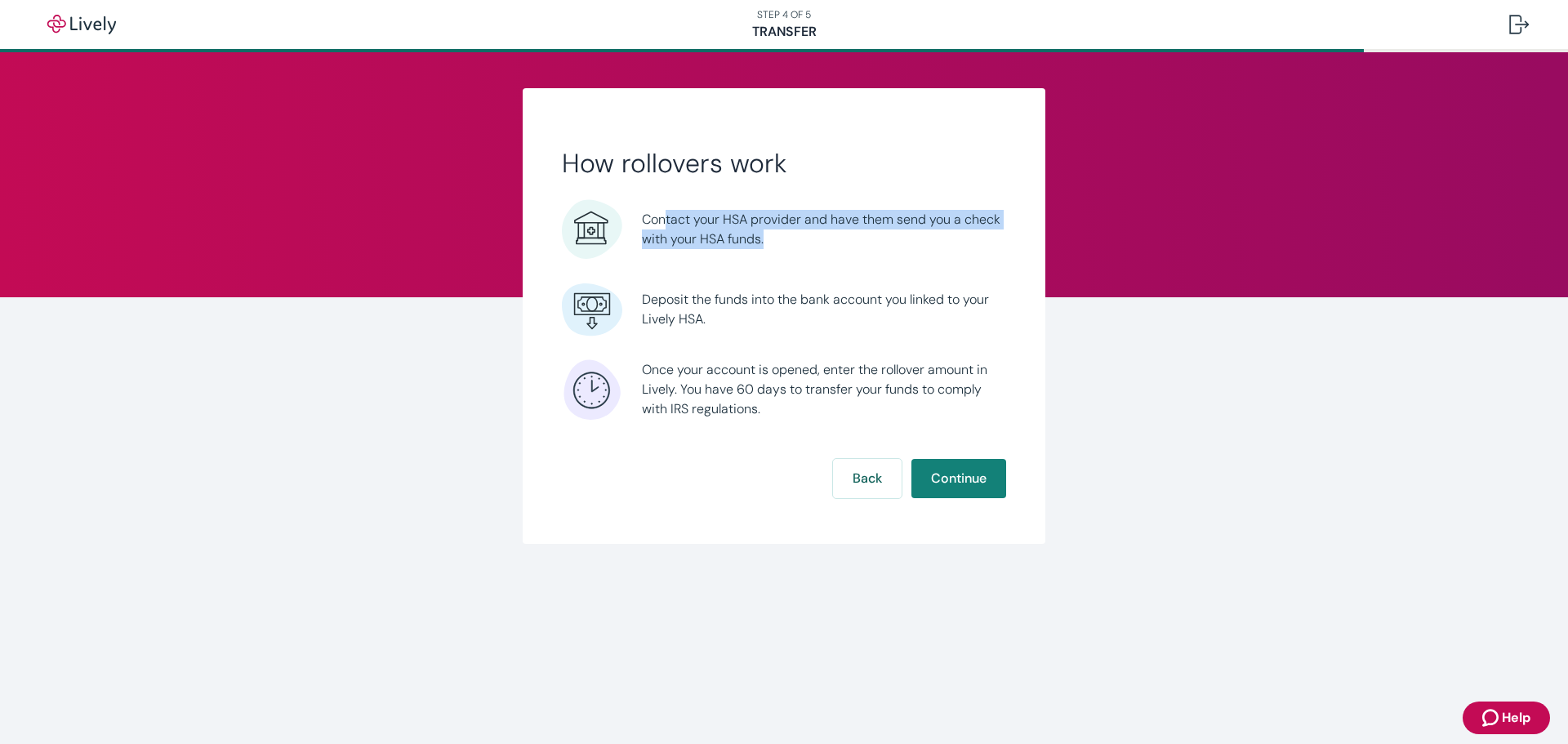
drag, startPoint x: 775, startPoint y: 237, endPoint x: 667, endPoint y: 218, distance: 109.7
click at [667, 218] on span "Contact your HSA provider and have them send you a check with your HSA funds." at bounding box center [823, 229] width 364 height 39
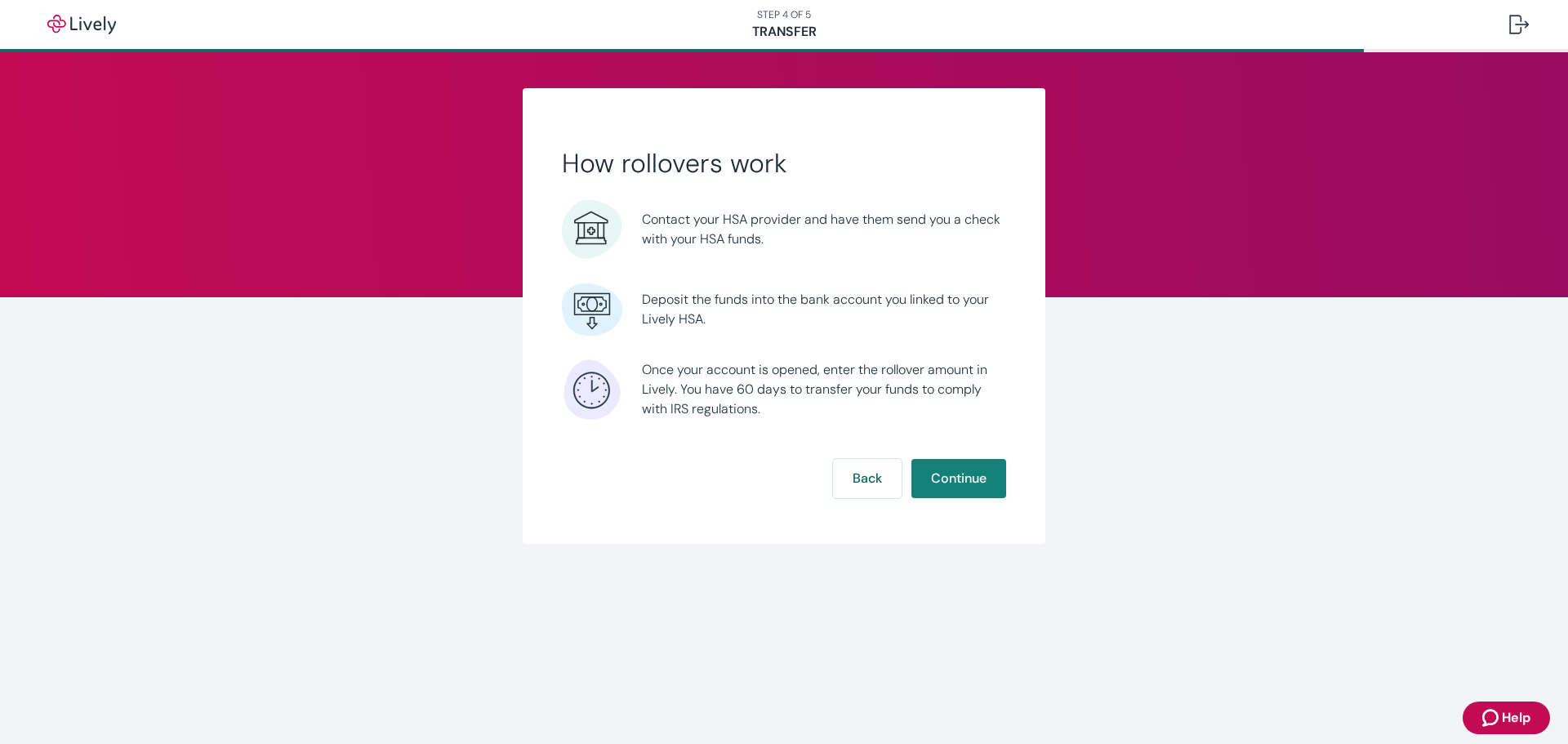
click at [731, 295] on span "Deposit the funds into the bank account you linked to your Lively HSA." at bounding box center [823, 309] width 364 height 39
drag, startPoint x: 720, startPoint y: 331, endPoint x: 665, endPoint y: 292, distance: 67.4
click at [665, 292] on li "Deposit the funds into the bank account you linked to your Lively HSA." at bounding box center [784, 309] width 445 height 61
click at [697, 318] on span "Deposit the funds into the bank account you linked to your Lively HSA." at bounding box center [823, 309] width 364 height 39
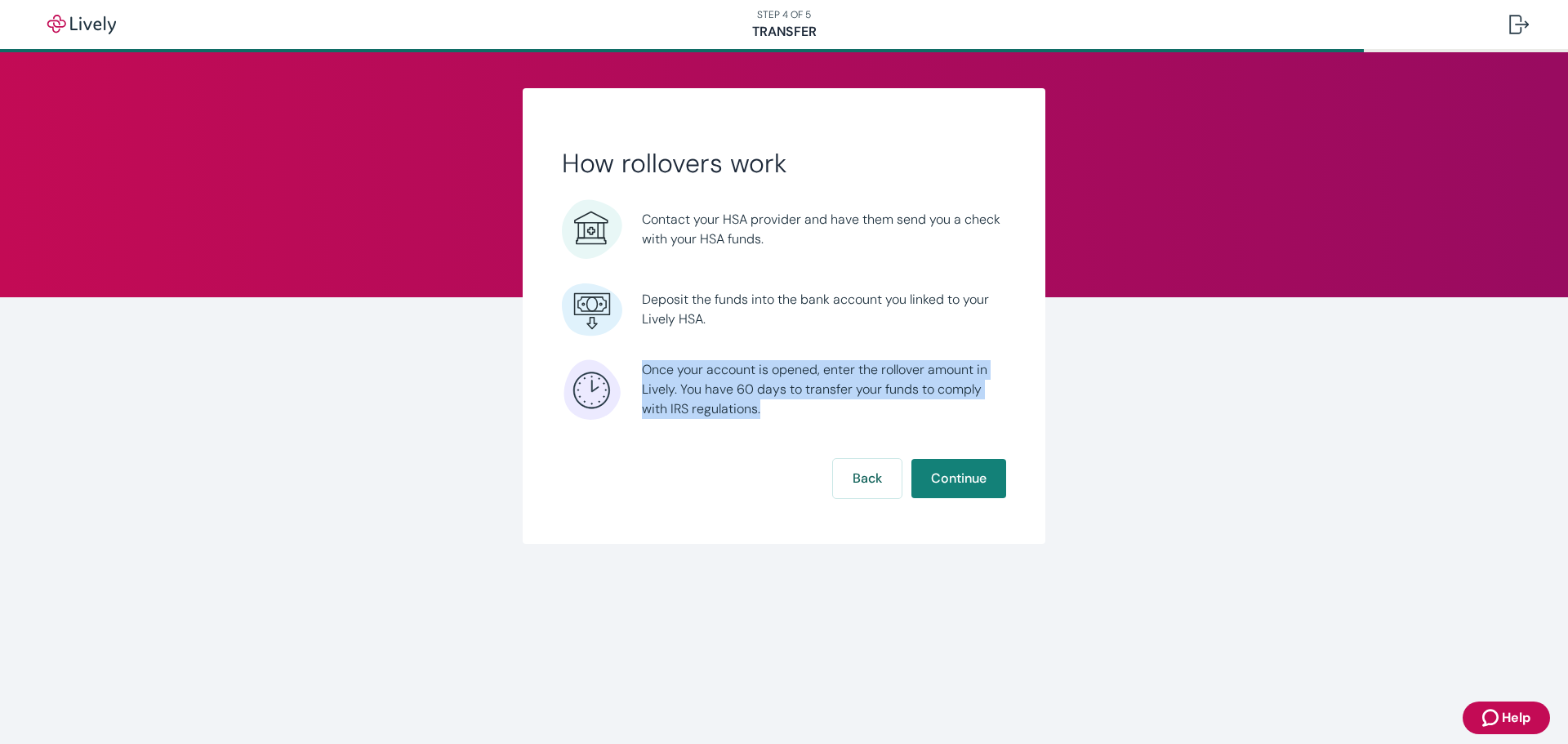
drag, startPoint x: 772, startPoint y: 413, endPoint x: 639, endPoint y: 364, distance: 141.7
click at [639, 364] on li "Once your account is opened, enter the rollover amount in Lively. You have 60 d…" at bounding box center [784, 389] width 445 height 61
click at [687, 383] on span "Once your account is opened, enter the rollover amount in Lively. You have 60 d…" at bounding box center [823, 389] width 364 height 59
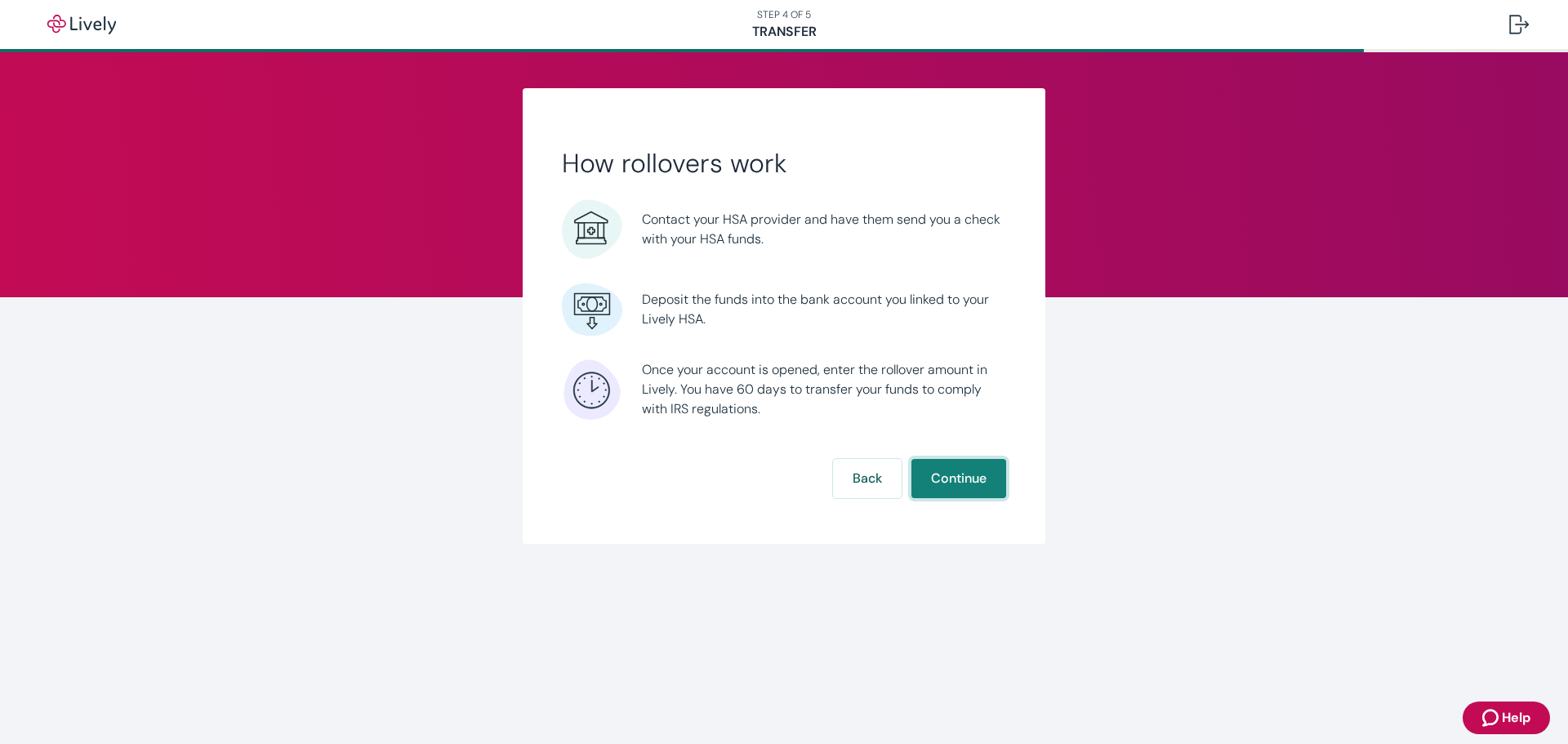
click at [966, 480] on button "Continue" at bounding box center [959, 478] width 95 height 39
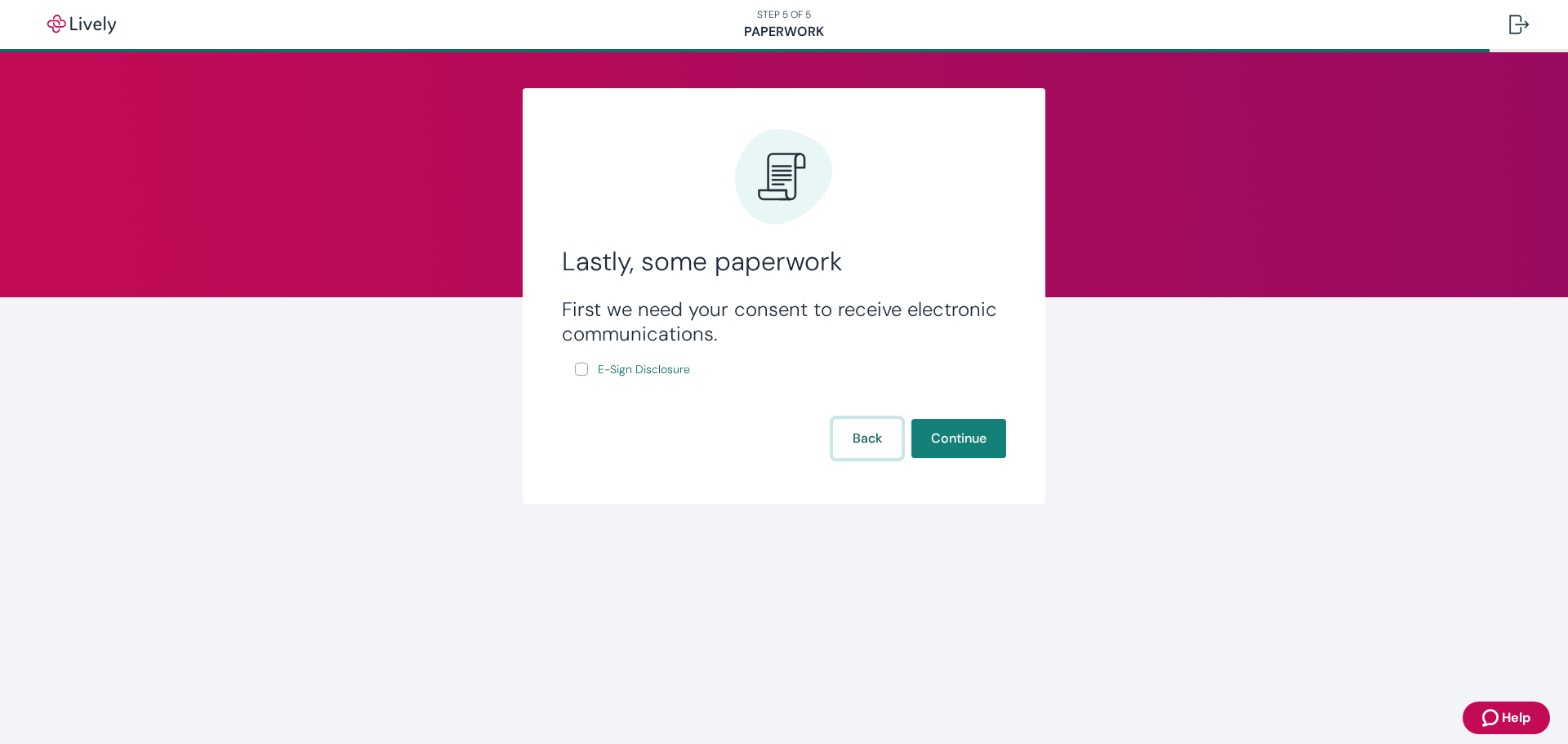
click at [851, 438] on button "Back" at bounding box center [867, 438] width 69 height 39
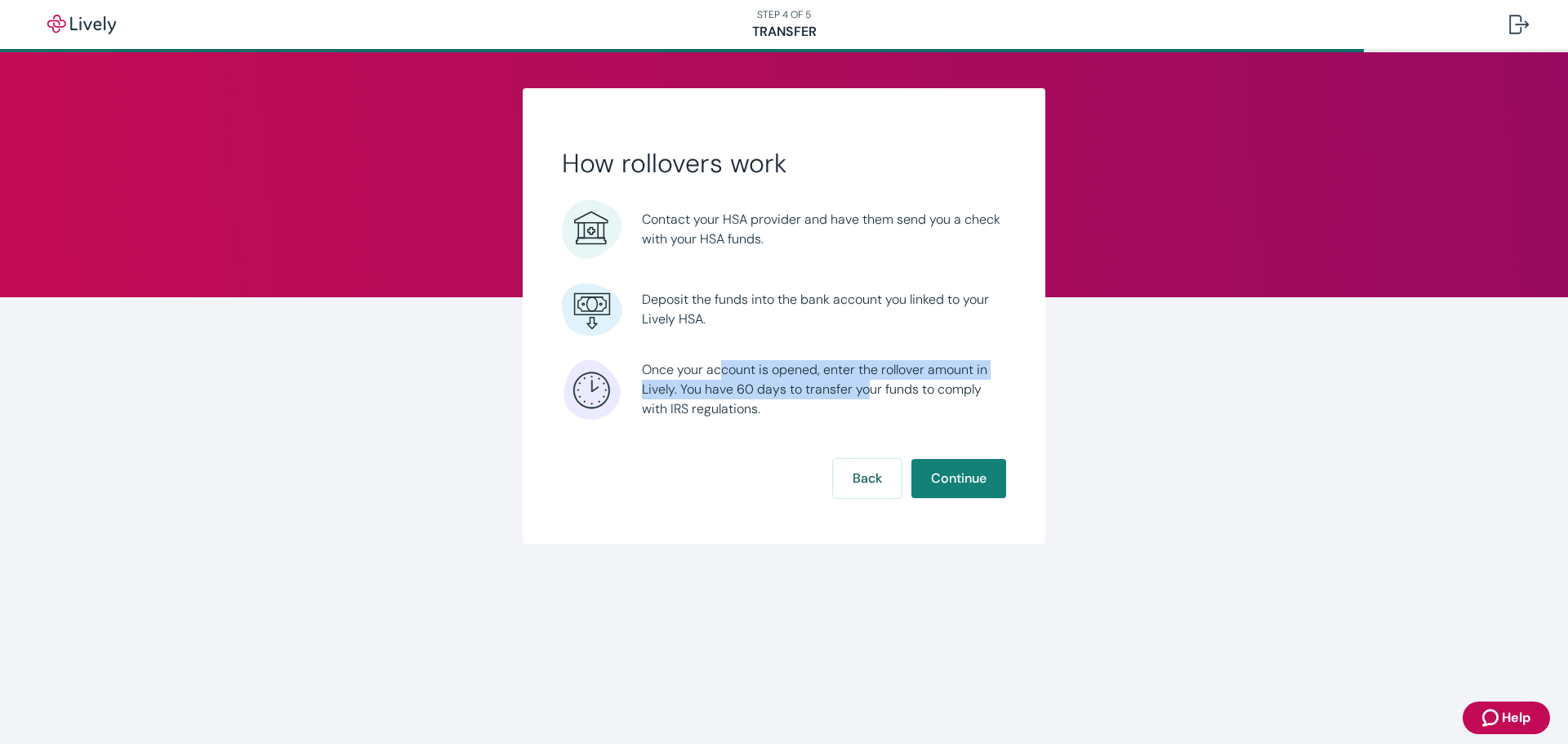
drag, startPoint x: 729, startPoint y: 370, endPoint x: 870, endPoint y: 395, distance: 143.2
click at [870, 395] on span "Once your account is opened, enter the rollover amount in Lively. You have 60 d…" at bounding box center [823, 389] width 364 height 59
click at [804, 406] on span "Once your account is opened, enter the rollover amount in Lively. You have 60 d…" at bounding box center [823, 389] width 364 height 59
drag, startPoint x: 772, startPoint y: 406, endPoint x: 669, endPoint y: 374, distance: 107.9
click at [669, 374] on span "Once your account is opened, enter the rollover amount in Lively. You have 60 d…" at bounding box center [823, 389] width 364 height 59
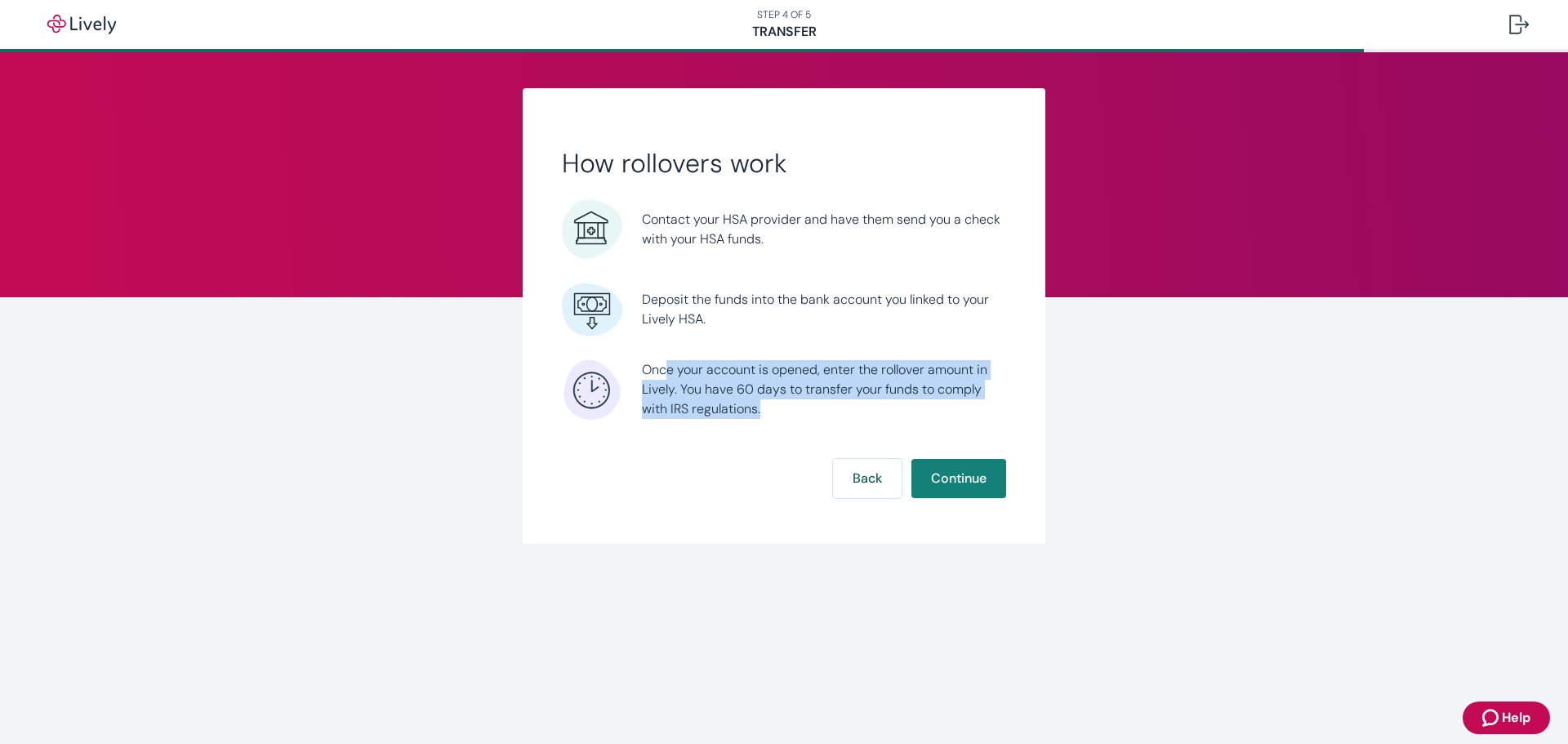
click at [669, 374] on span "Once your account is opened, enter the rollover amount in Lively. You have 60 d…" at bounding box center [823, 389] width 364 height 59
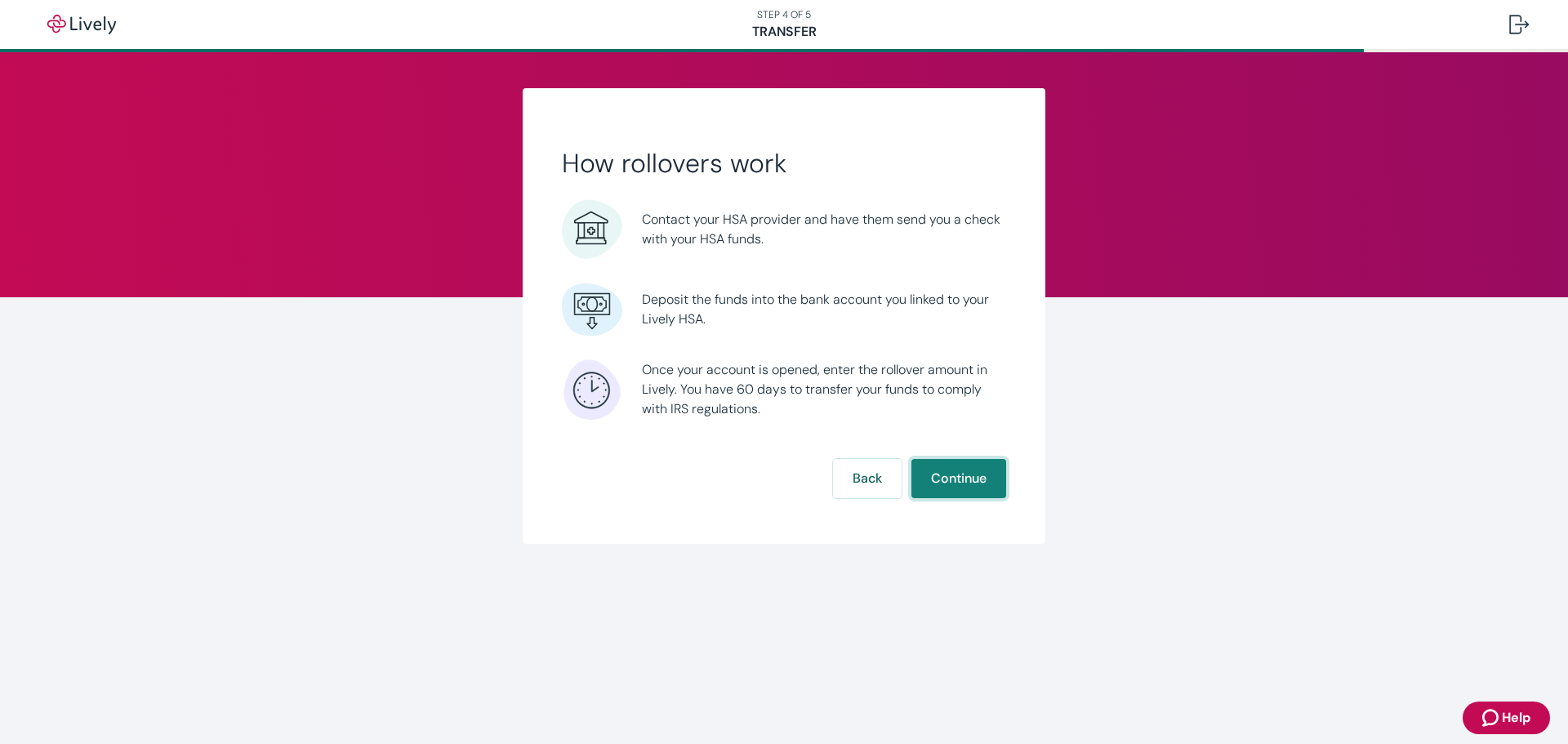
click at [959, 481] on button "Continue" at bounding box center [959, 478] width 95 height 39
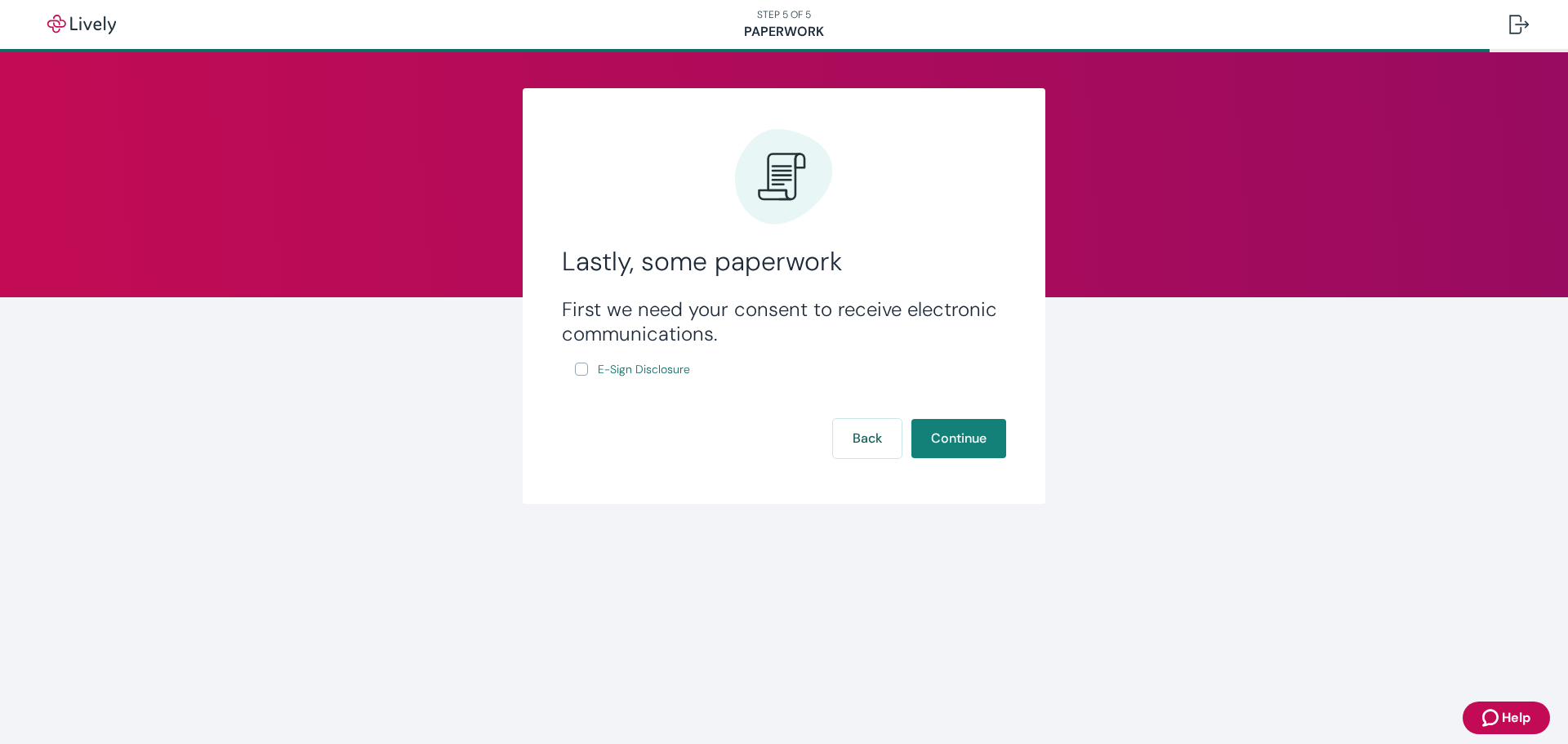
click at [587, 373] on input "E-Sign Disclosure" at bounding box center [582, 369] width 13 height 13
checkbox input "true"
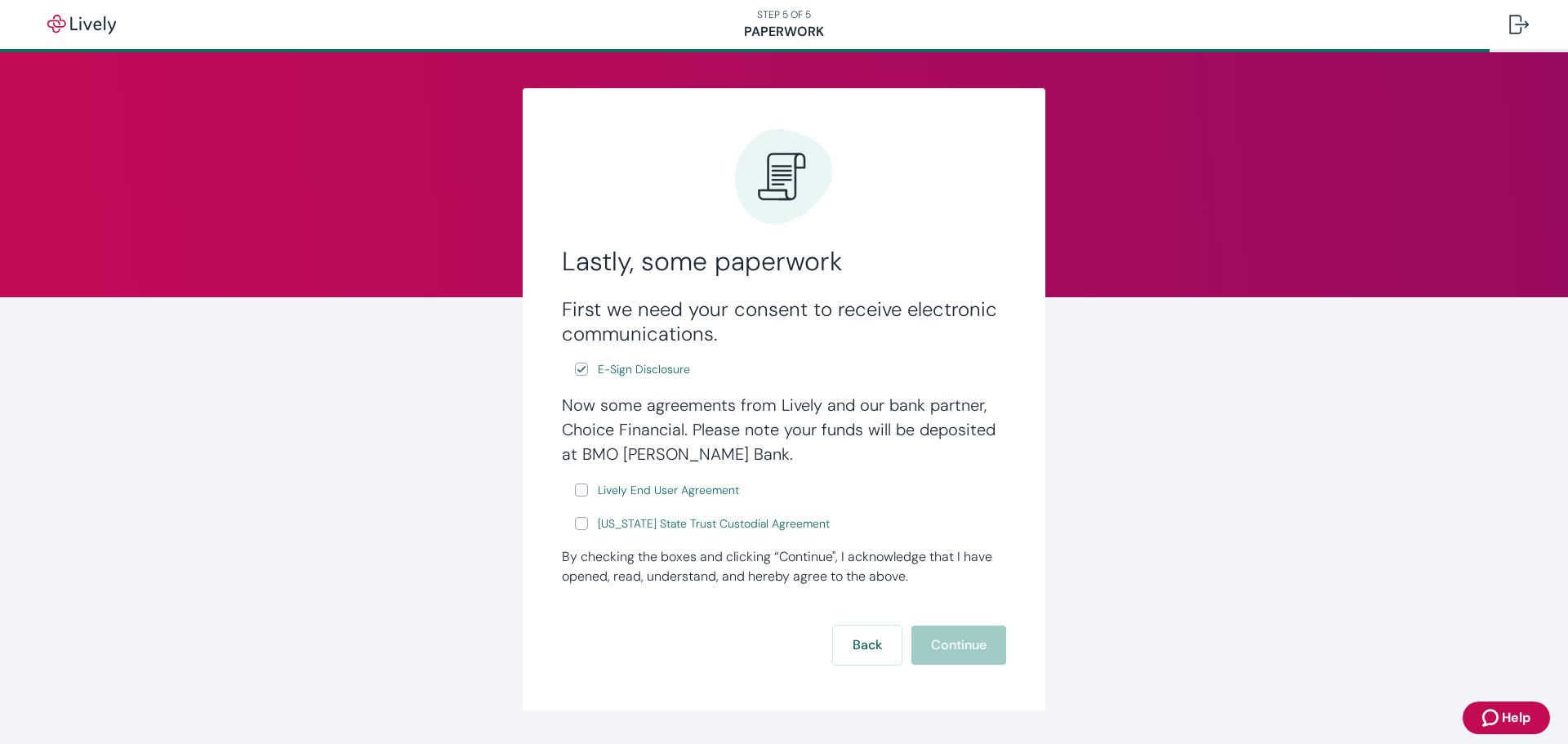
click at [575, 491] on input "Lively End User Agreement" at bounding box center [582, 490] width 13 height 13
checkbox input "true"
click at [576, 520] on input "Wyoming State Trust Custodial Agreement" at bounding box center [582, 524] width 13 height 13
checkbox input "true"
click at [963, 648] on button "Continue" at bounding box center [959, 645] width 95 height 39
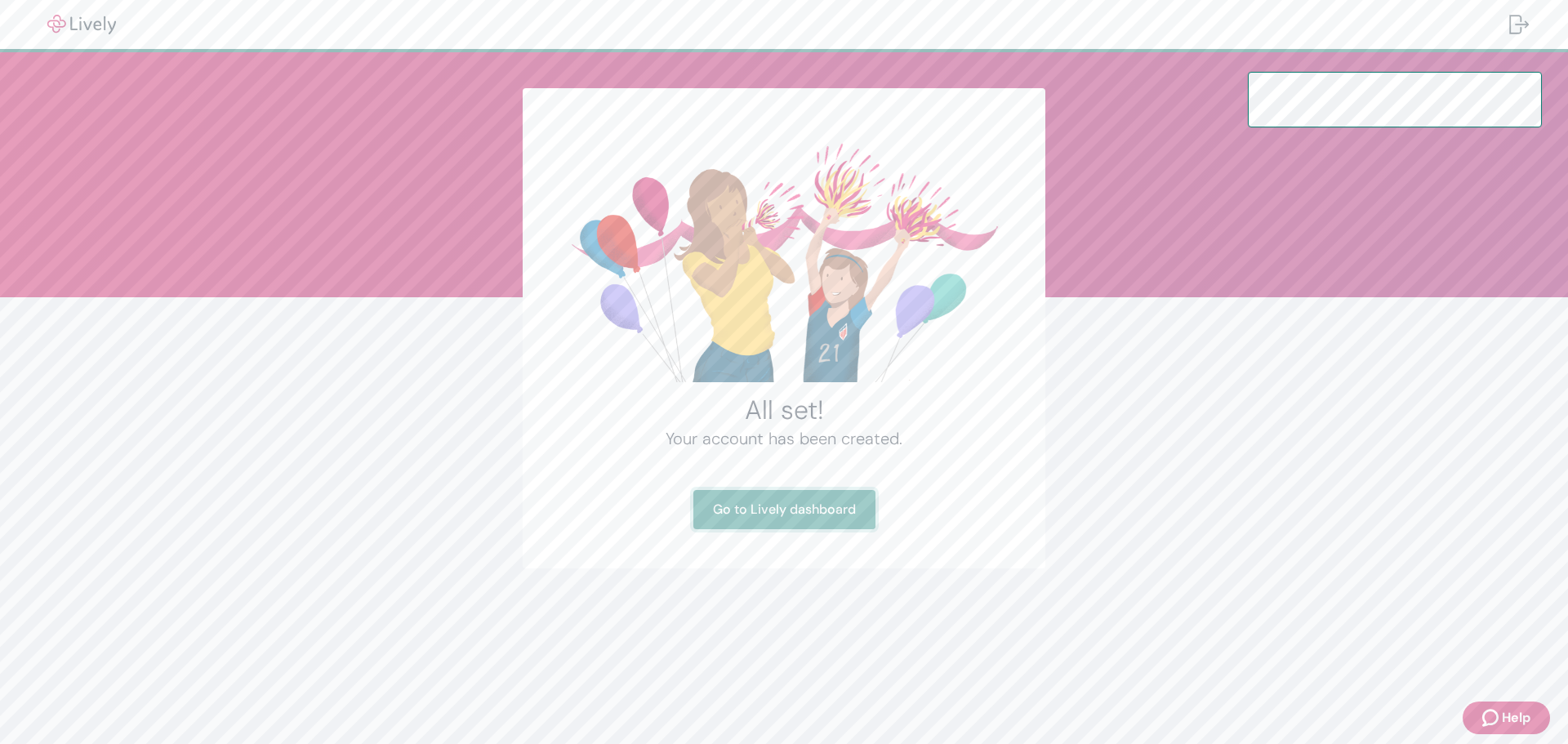
click at [799, 514] on link "Go to Lively dashboard" at bounding box center [784, 510] width 182 height 39
